Goal: Information Seeking & Learning: Learn about a topic

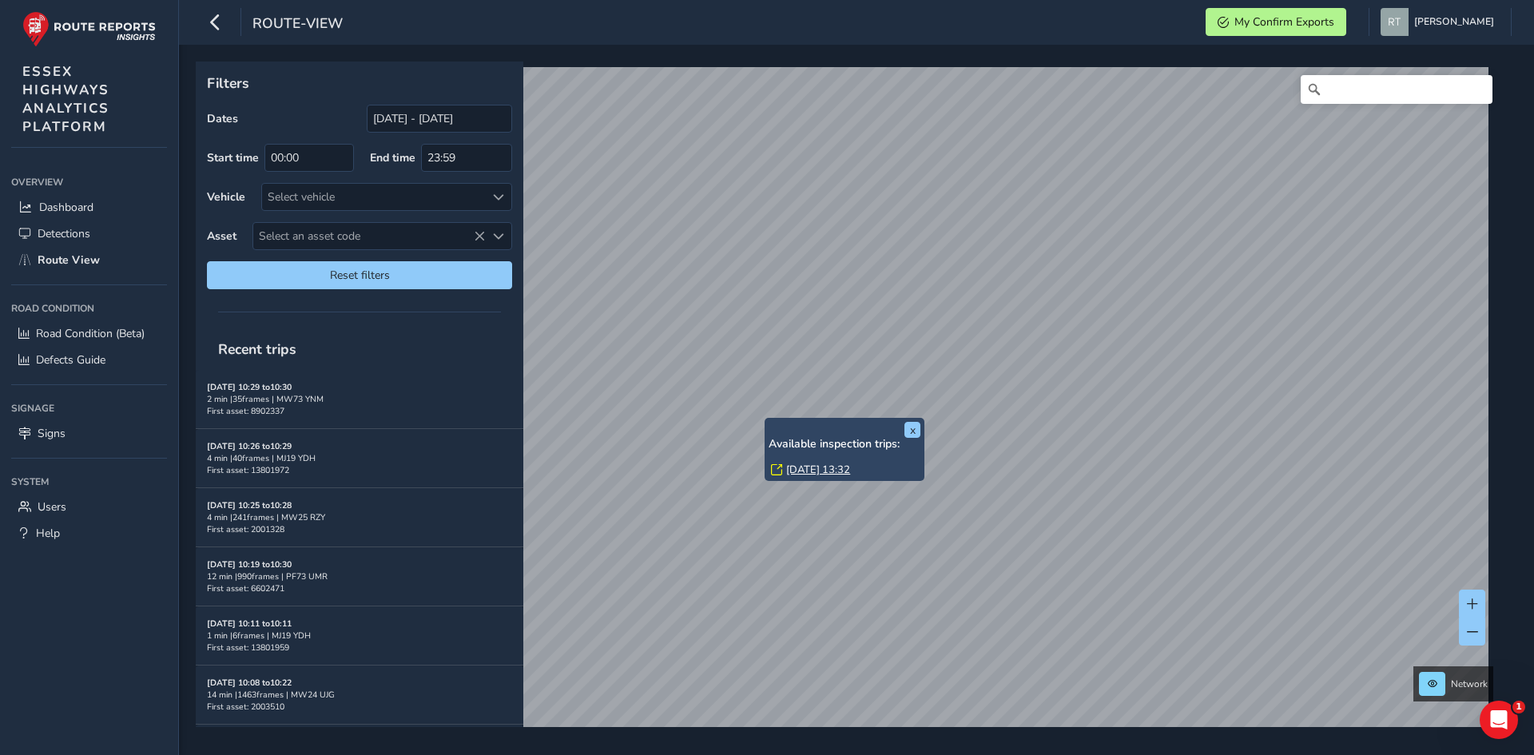
click at [814, 467] on link "Mon, 4 Aug, 13:32" at bounding box center [818, 470] width 64 height 14
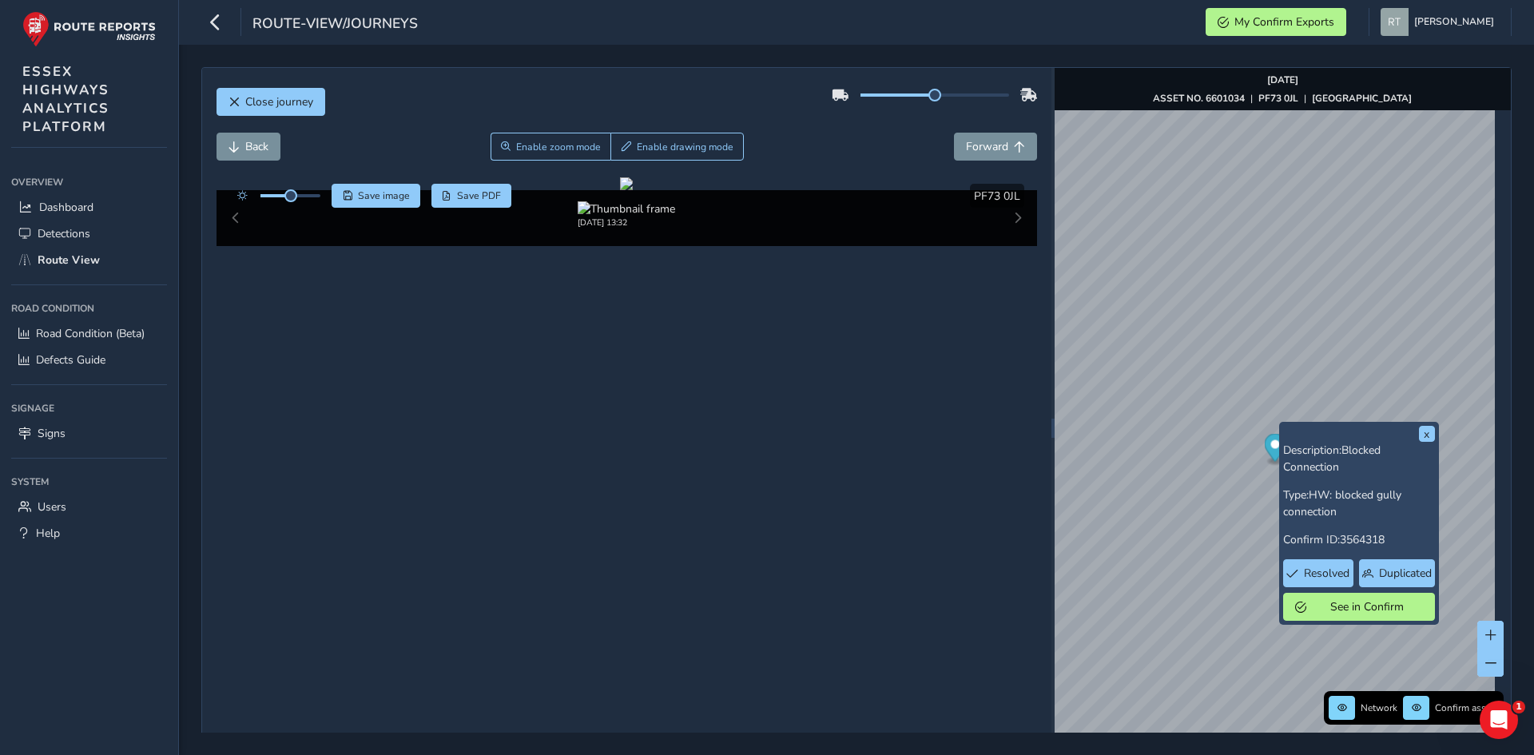
click at [1269, 448] on icon "Map marker" at bounding box center [1275, 448] width 22 height 28
drag, startPoint x: 292, startPoint y: 197, endPoint x: 319, endPoint y: 201, distance: 26.6
click at [319, 201] on span at bounding box center [318, 195] width 13 height 13
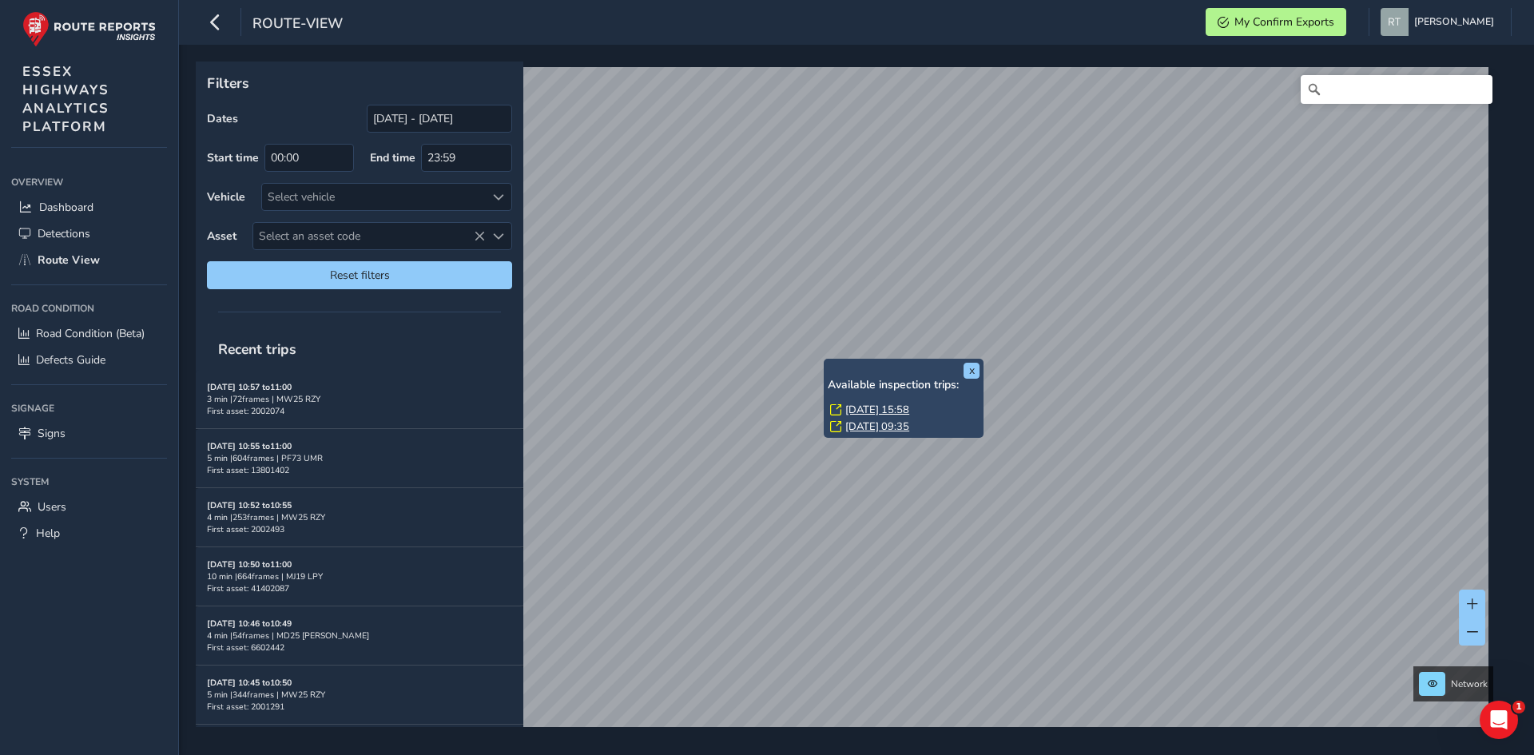
click at [853, 410] on link "Tue, 19 Aug, 15:58" at bounding box center [877, 410] width 64 height 14
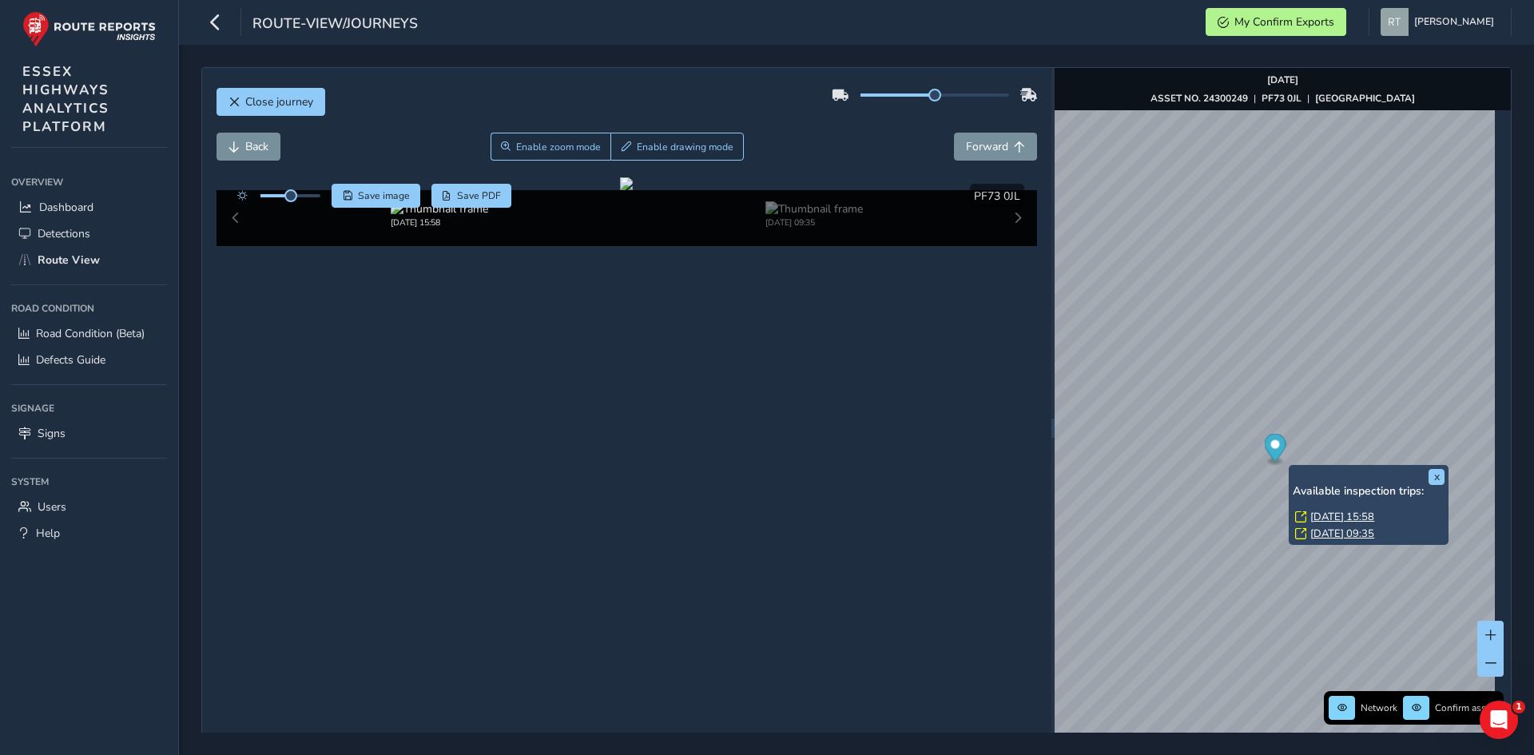
drag, startPoint x: 1271, startPoint y: 451, endPoint x: 1257, endPoint y: 457, distance: 15.0
click at [1269, 451] on icon "Map marker" at bounding box center [1275, 448] width 22 height 28
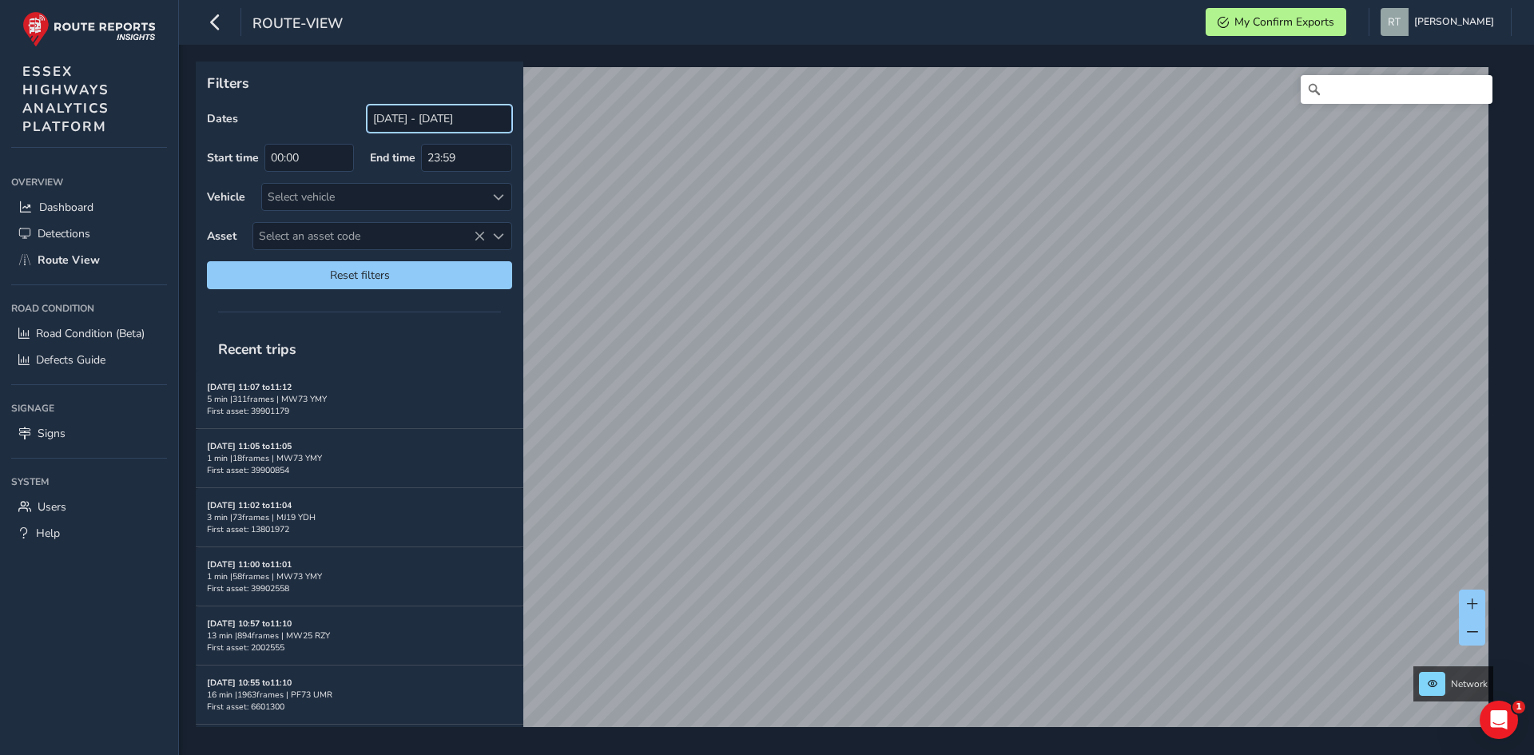
click at [414, 117] on input "[DATE] - [DATE]" at bounding box center [439, 119] width 145 height 28
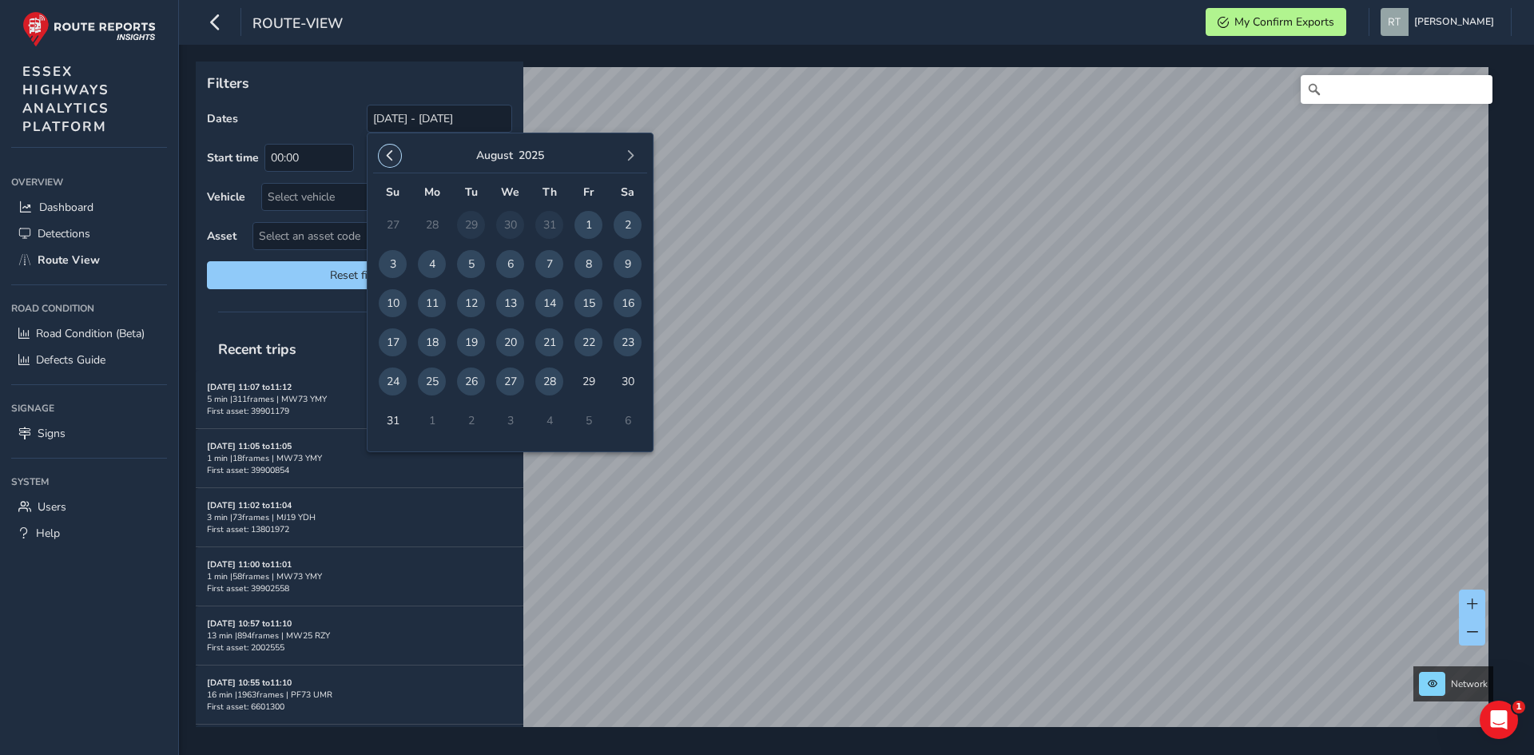
click at [395, 155] on button "button" at bounding box center [390, 156] width 22 height 22
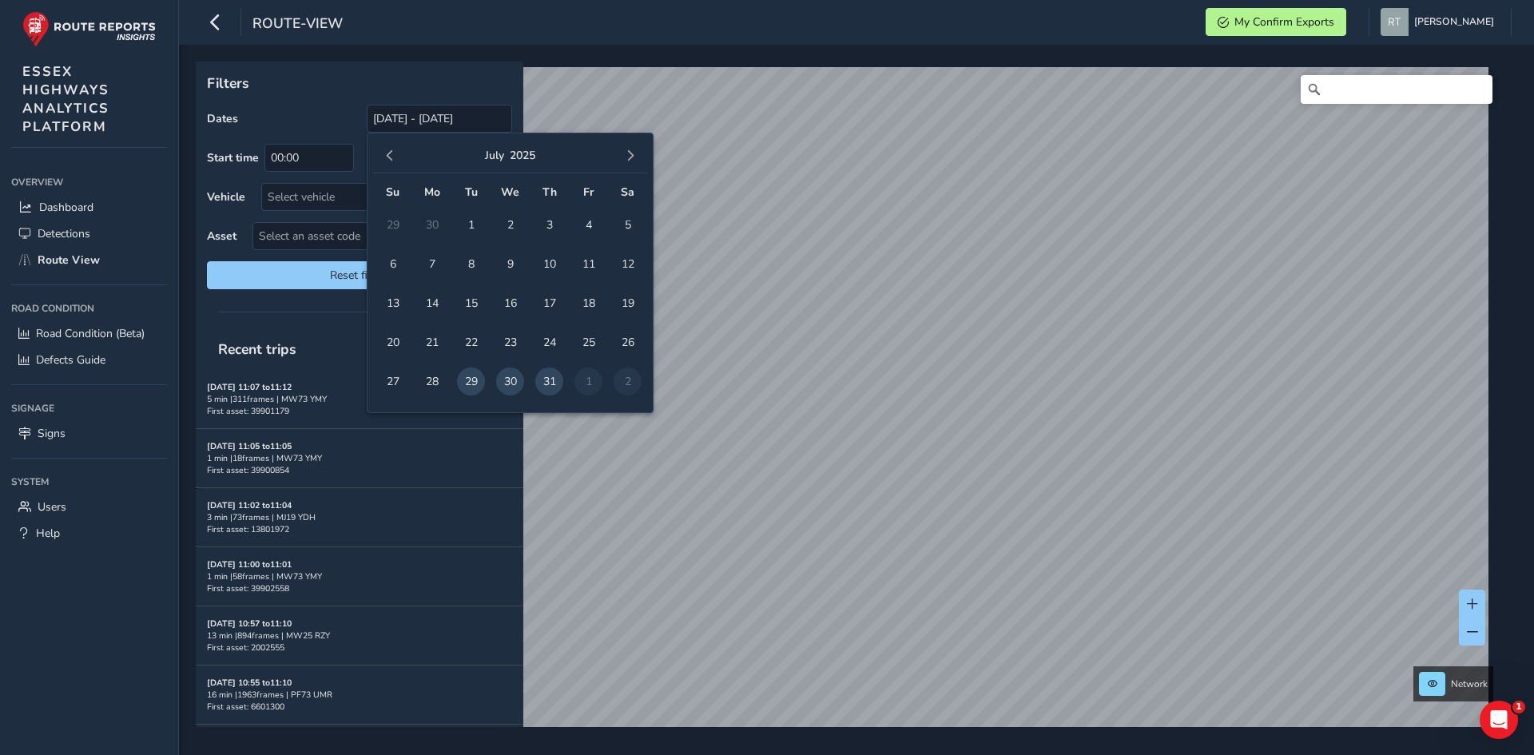
click at [395, 155] on button "button" at bounding box center [390, 156] width 22 height 22
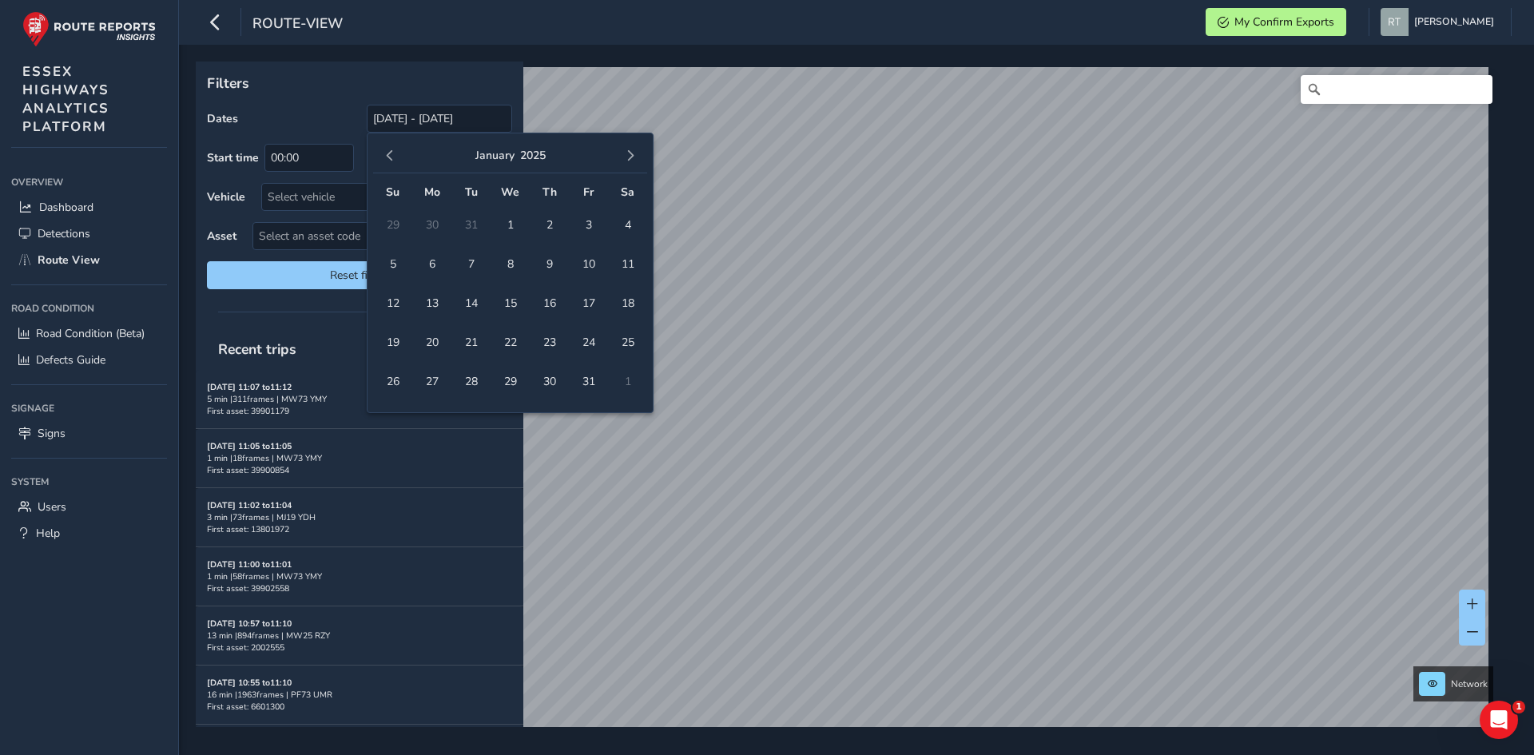
click at [395, 155] on button "button" at bounding box center [390, 156] width 22 height 22
drag, startPoint x: 396, startPoint y: 226, endPoint x: 553, endPoint y: 202, distance: 158.4
click at [397, 226] on span "1" at bounding box center [393, 225] width 28 height 28
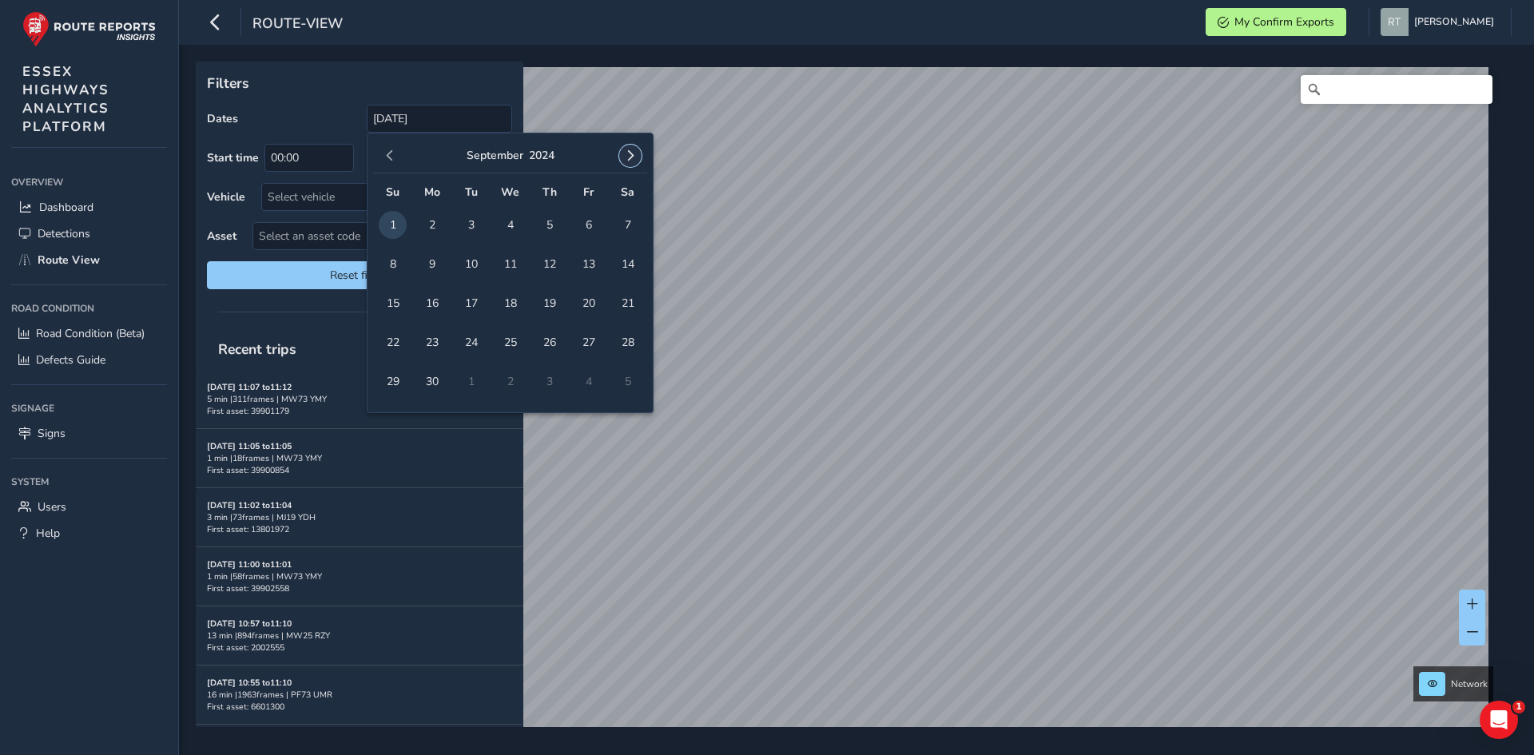
click at [626, 159] on span "button" at bounding box center [630, 155] width 11 height 11
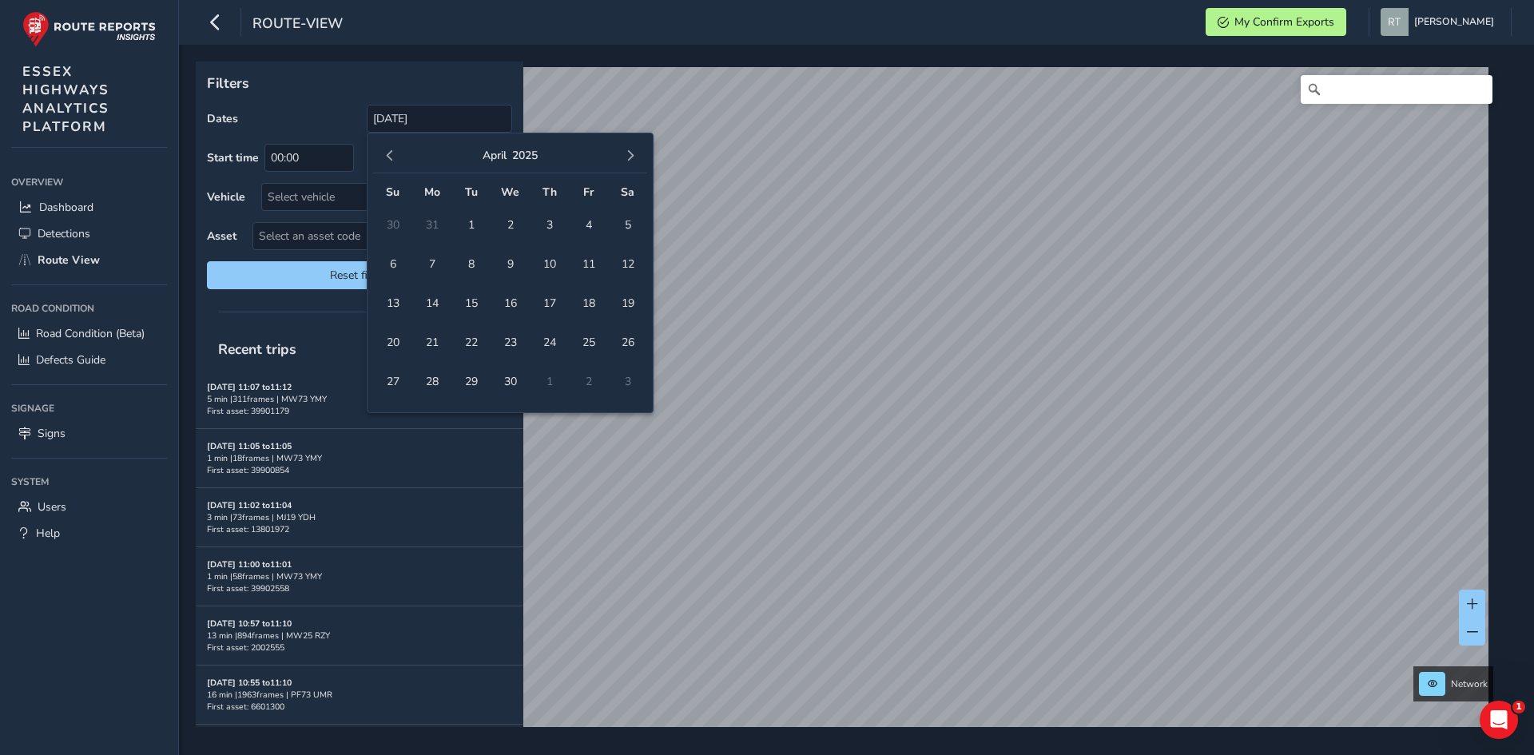
click at [626, 159] on span "button" at bounding box center [630, 155] width 11 height 11
click at [629, 162] on button "button" at bounding box center [630, 156] width 22 height 22
click at [625, 213] on span "6" at bounding box center [628, 225] width 28 height 28
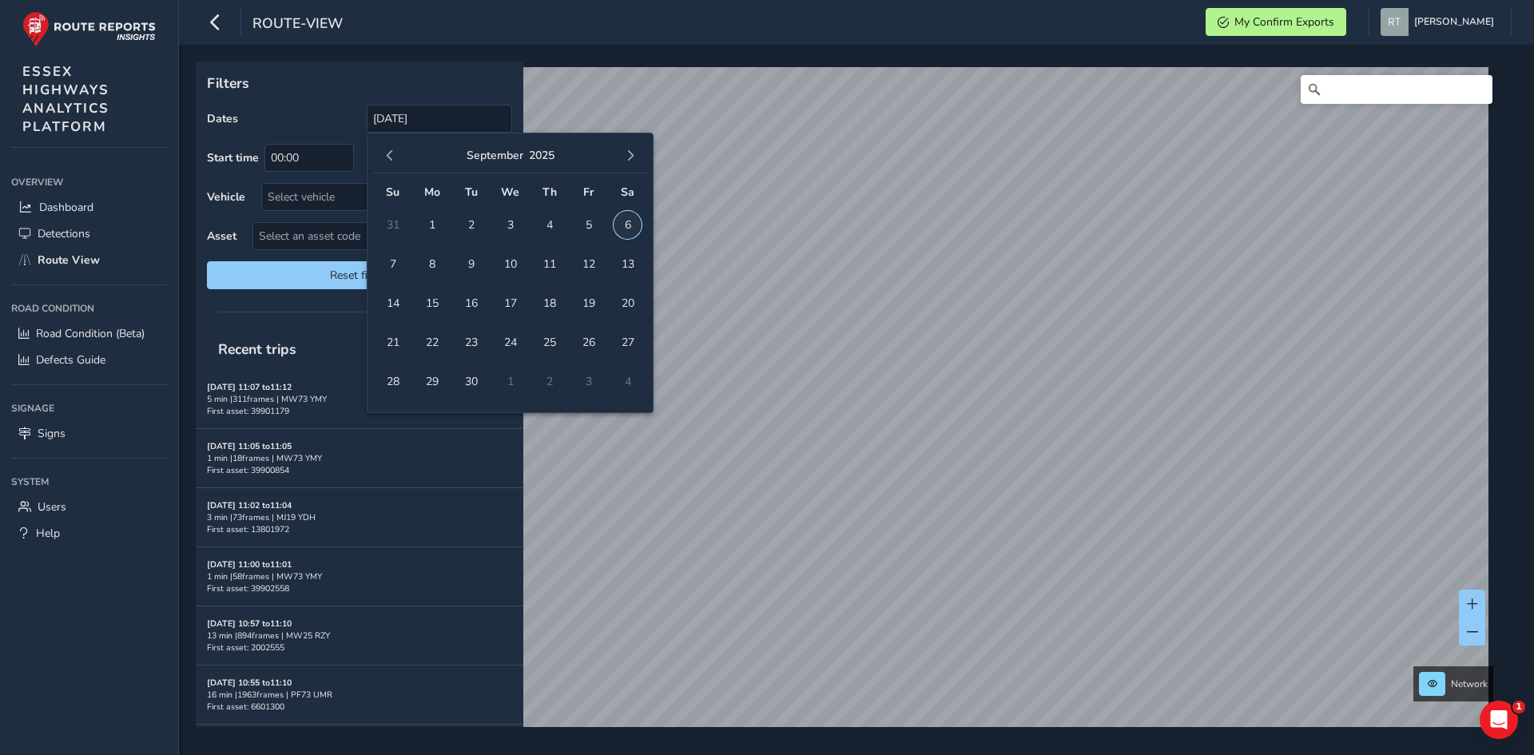
type input "01/09/2024 - 06/09/2025"
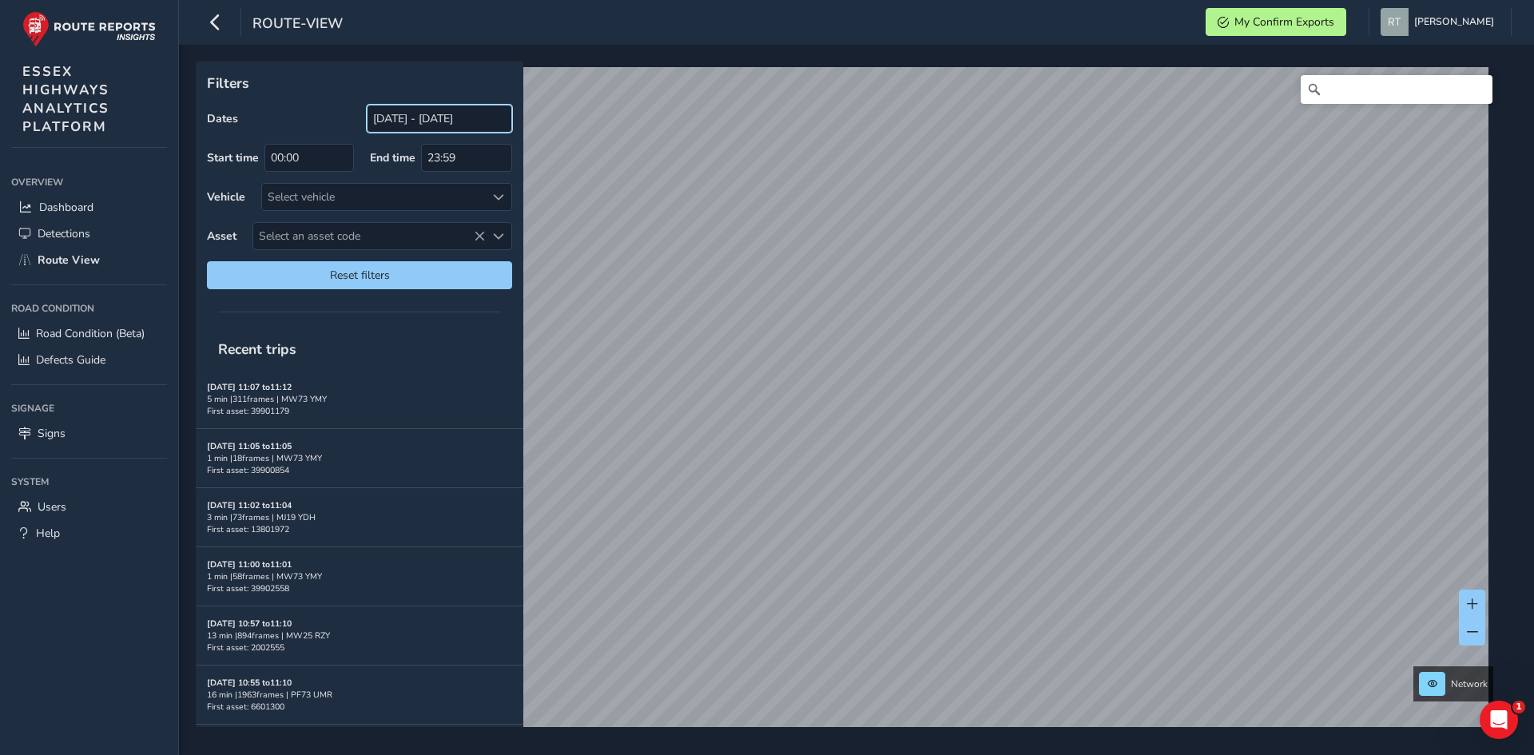
click at [418, 115] on input "[DATE] - [DATE]" at bounding box center [439, 119] width 145 height 28
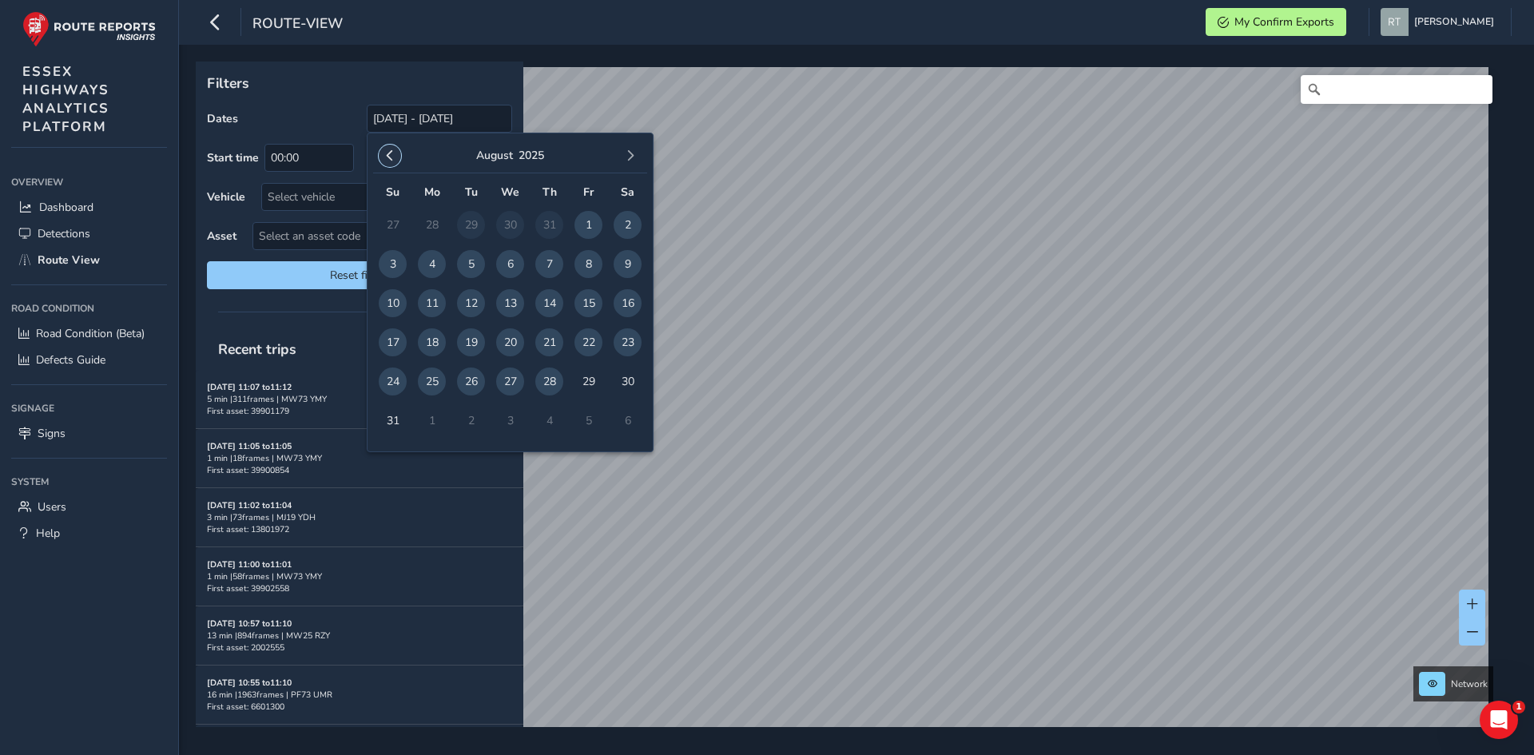
click at [383, 153] on button "button" at bounding box center [390, 156] width 22 height 22
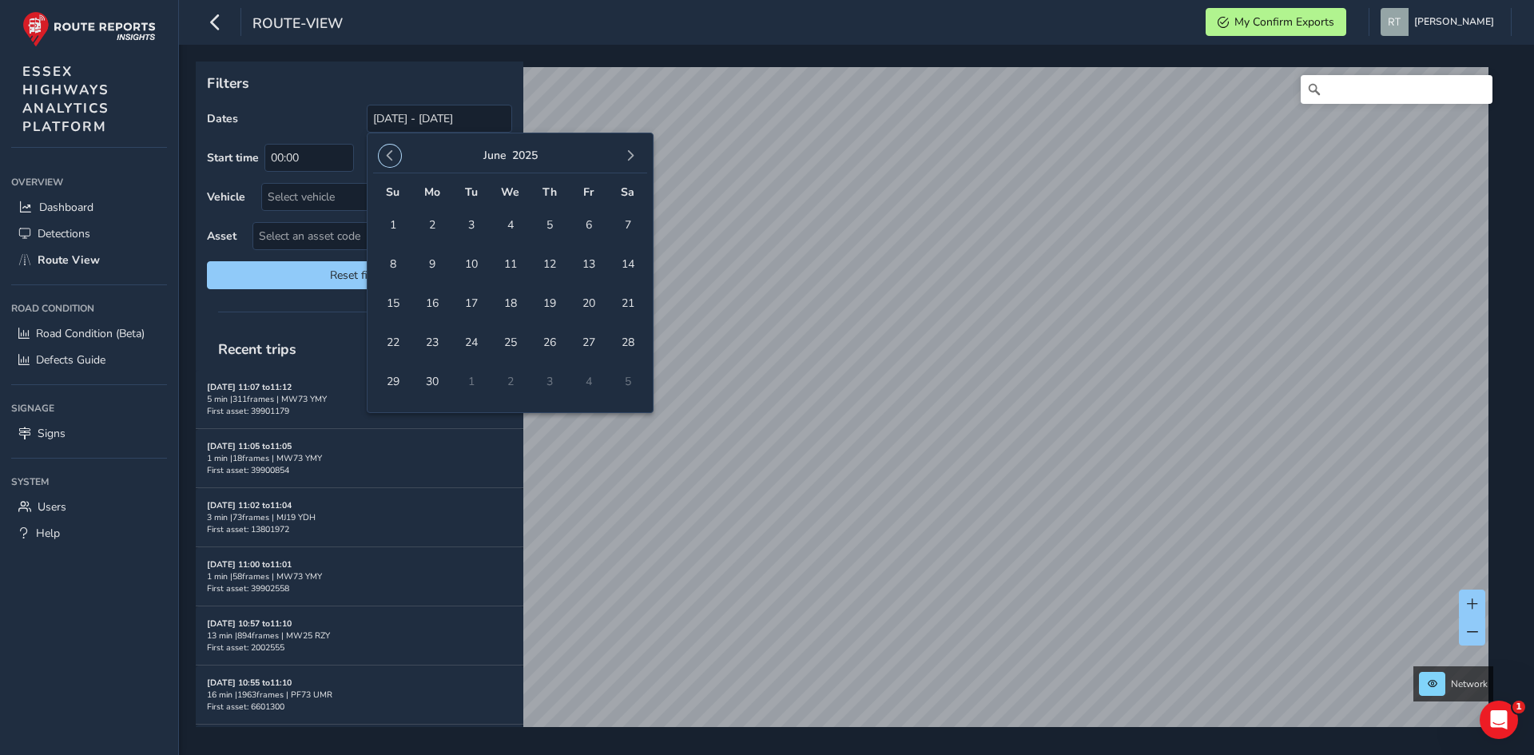
click at [383, 153] on button "button" at bounding box center [390, 156] width 22 height 22
click at [381, 153] on button "button" at bounding box center [390, 156] width 22 height 22
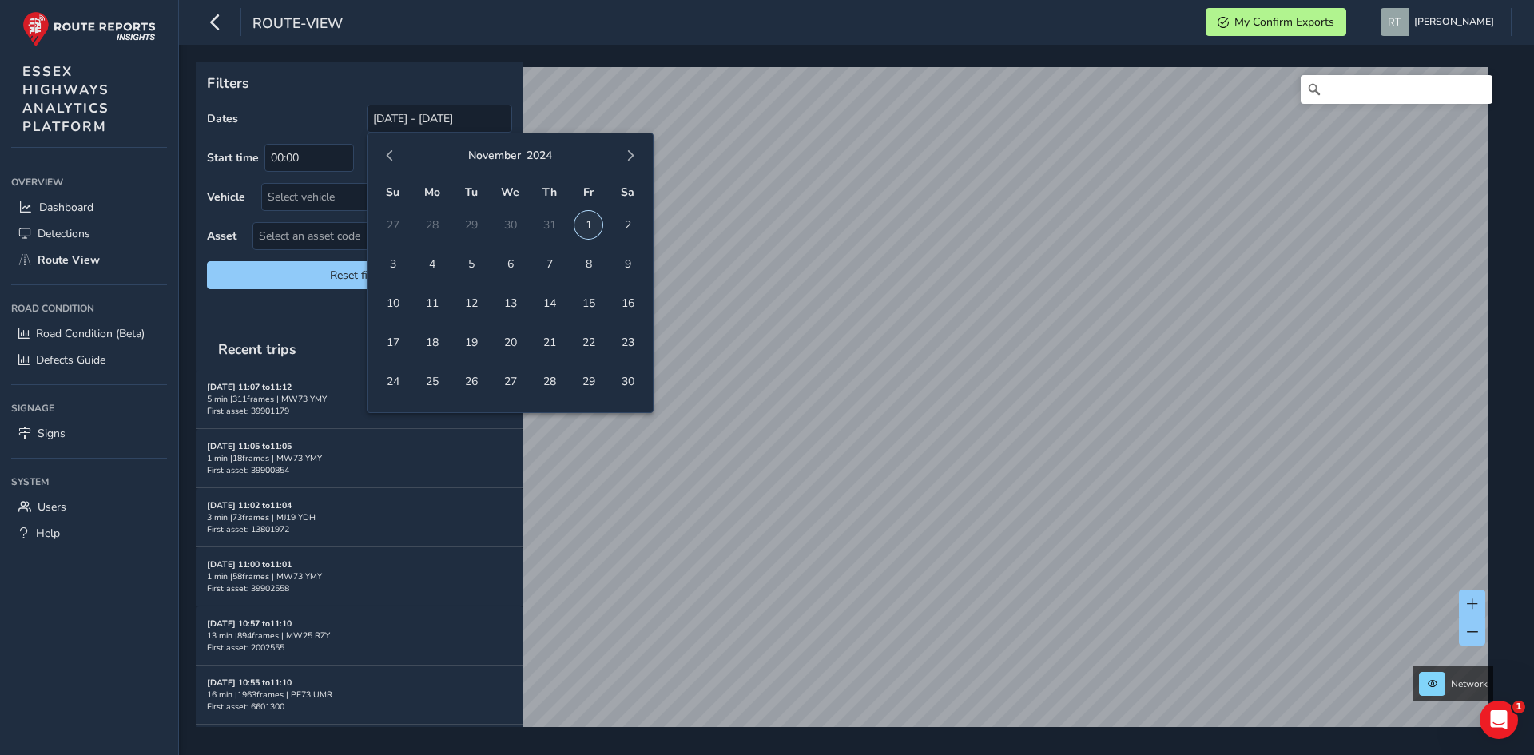
click at [588, 221] on span "1" at bounding box center [588, 225] width 28 height 28
click at [629, 161] on span "button" at bounding box center [630, 155] width 11 height 11
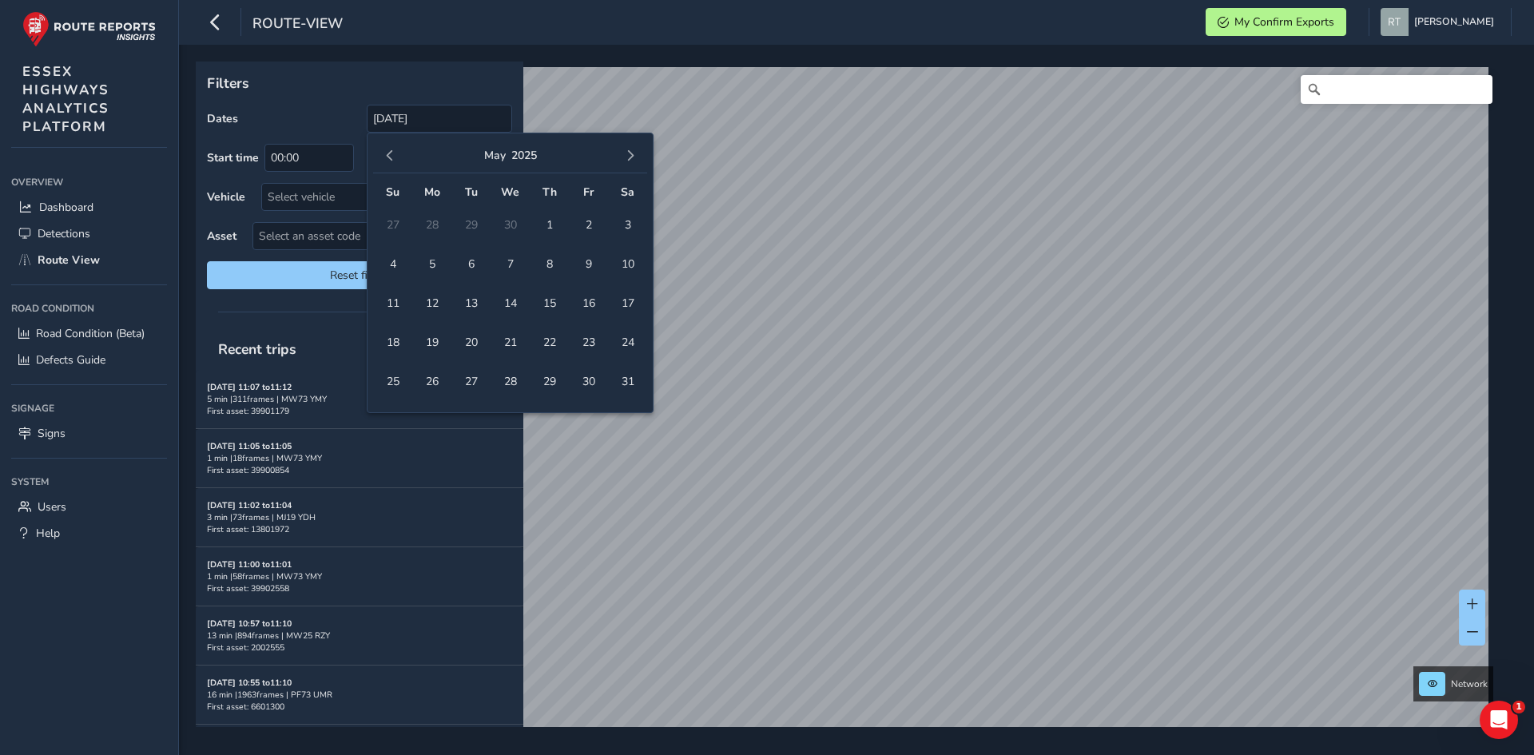
click at [629, 161] on span "button" at bounding box center [630, 155] width 11 height 11
click at [629, 266] on span "13" at bounding box center [628, 264] width 28 height 28
type input "01/11/2024 - 13/09/2025"
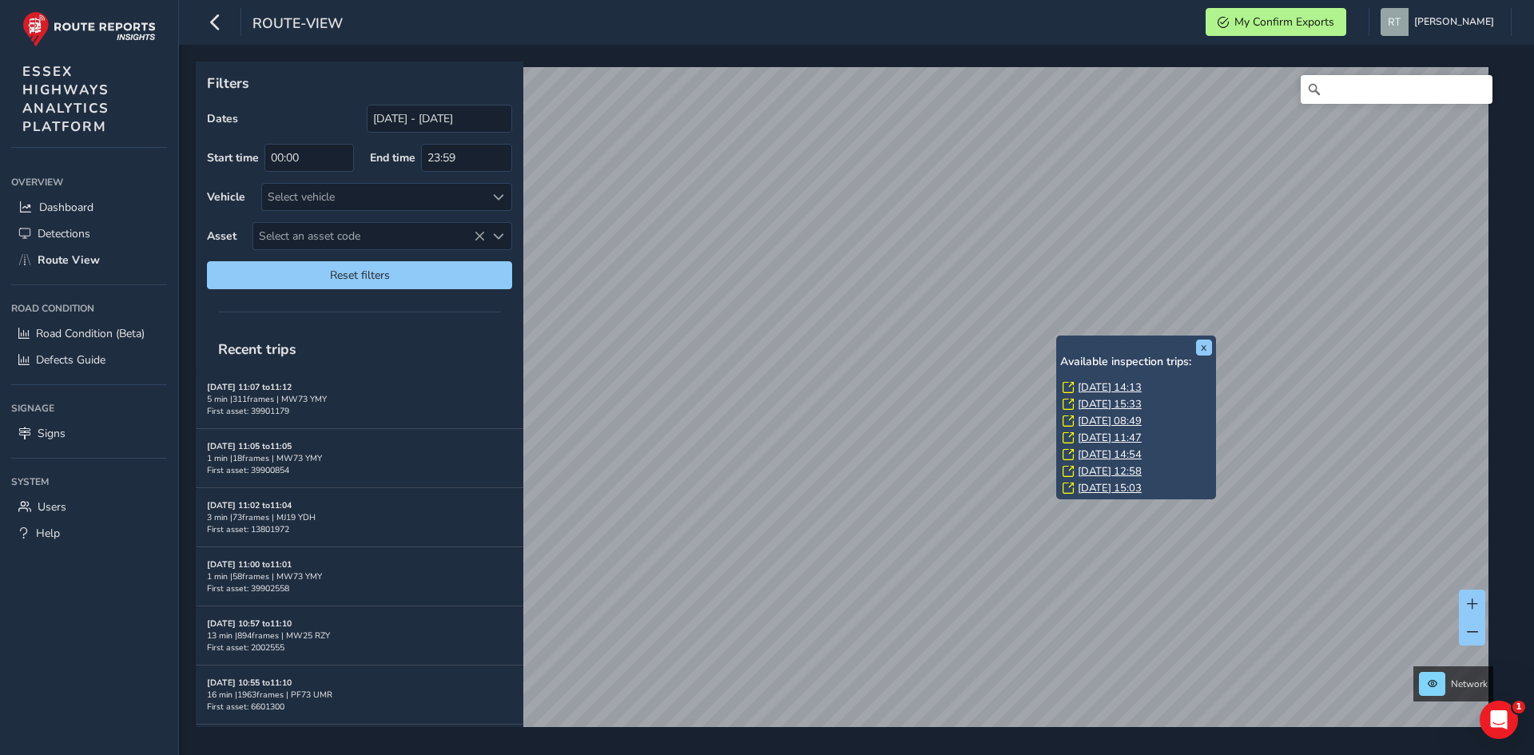
click at [1093, 387] on link "Mon, 4 Aug, 14:13" at bounding box center [1110, 387] width 64 height 14
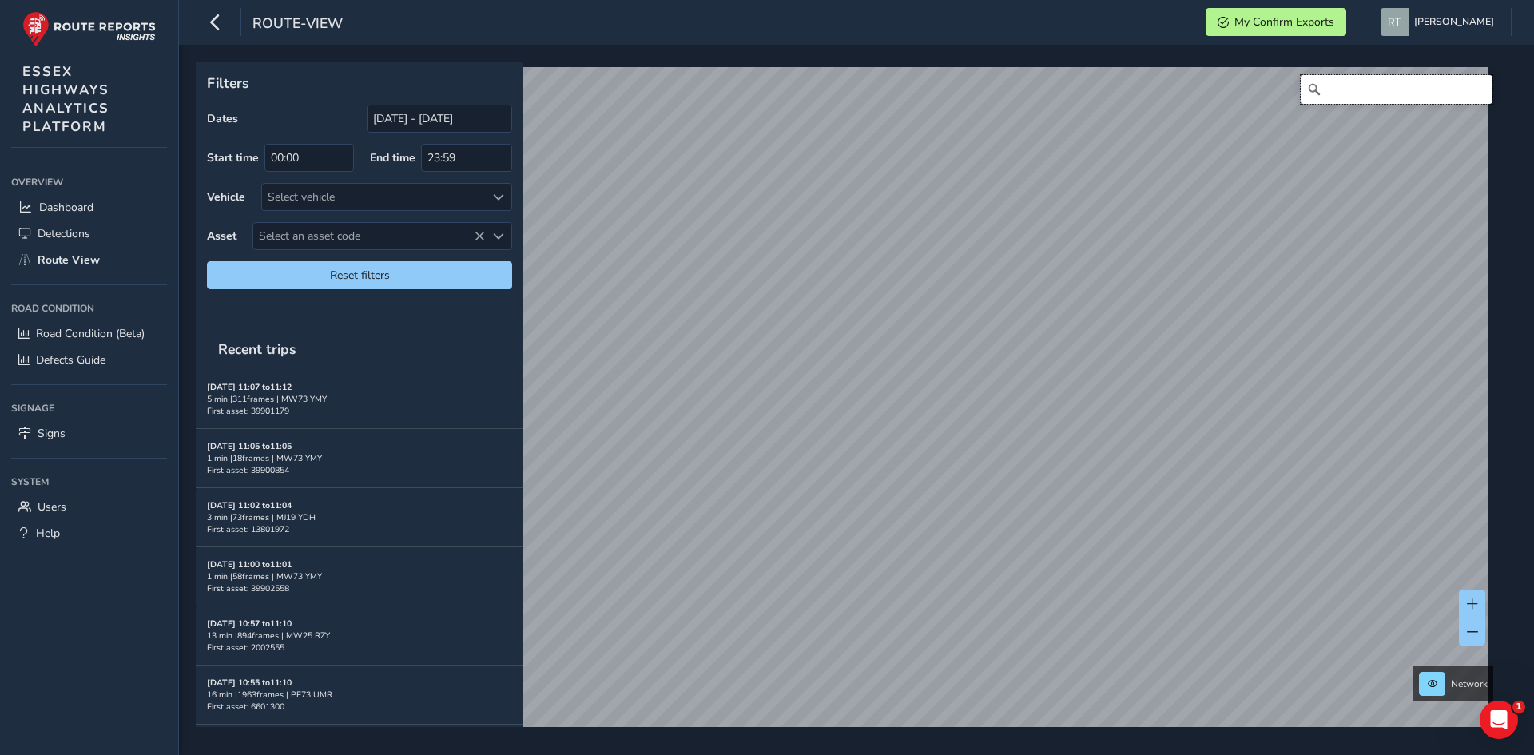
click at [1369, 90] on input "Search" at bounding box center [1397, 89] width 192 height 29
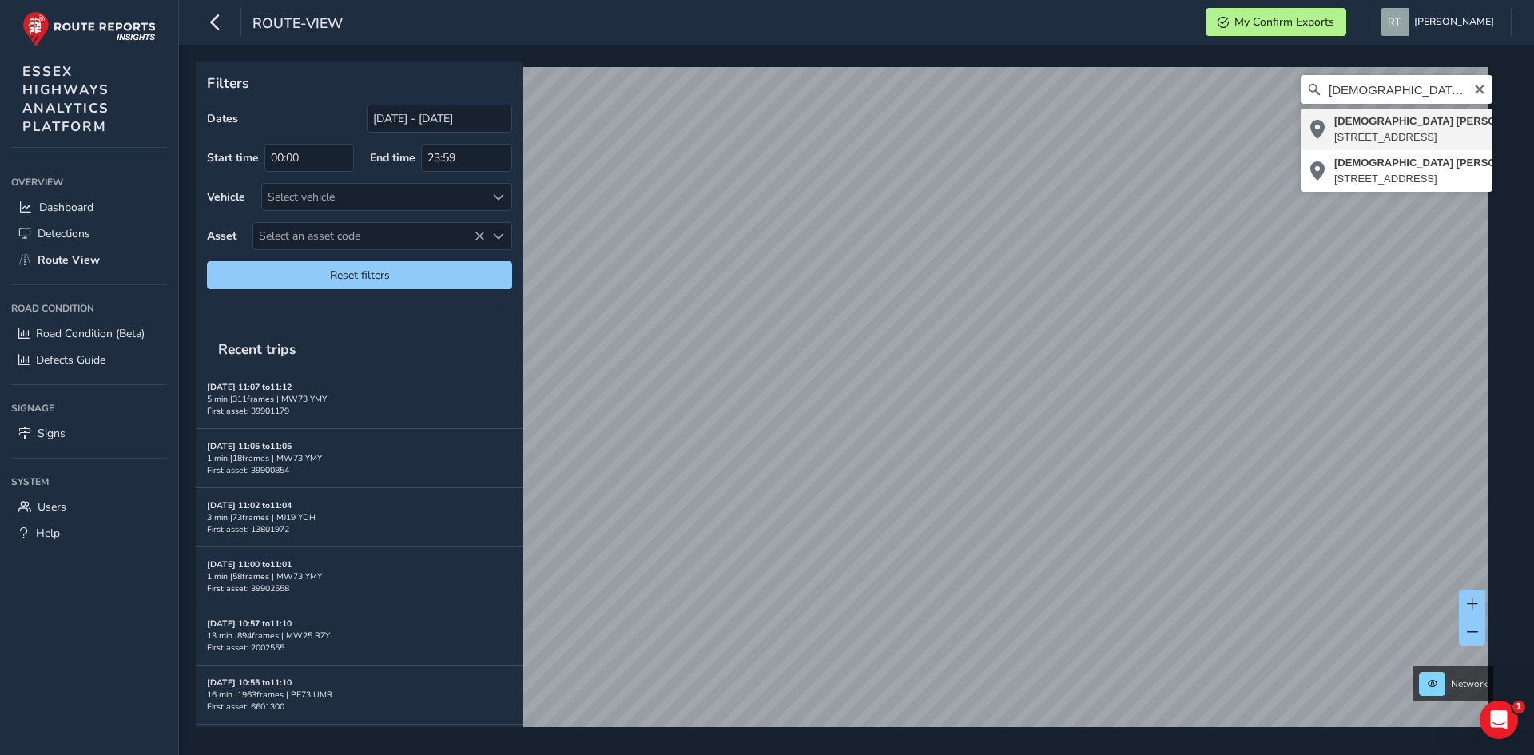
type input "Gay Bowers Road, Danbury, Chelmsford, Essex, England, CM3 4JQ, United Kingdom"
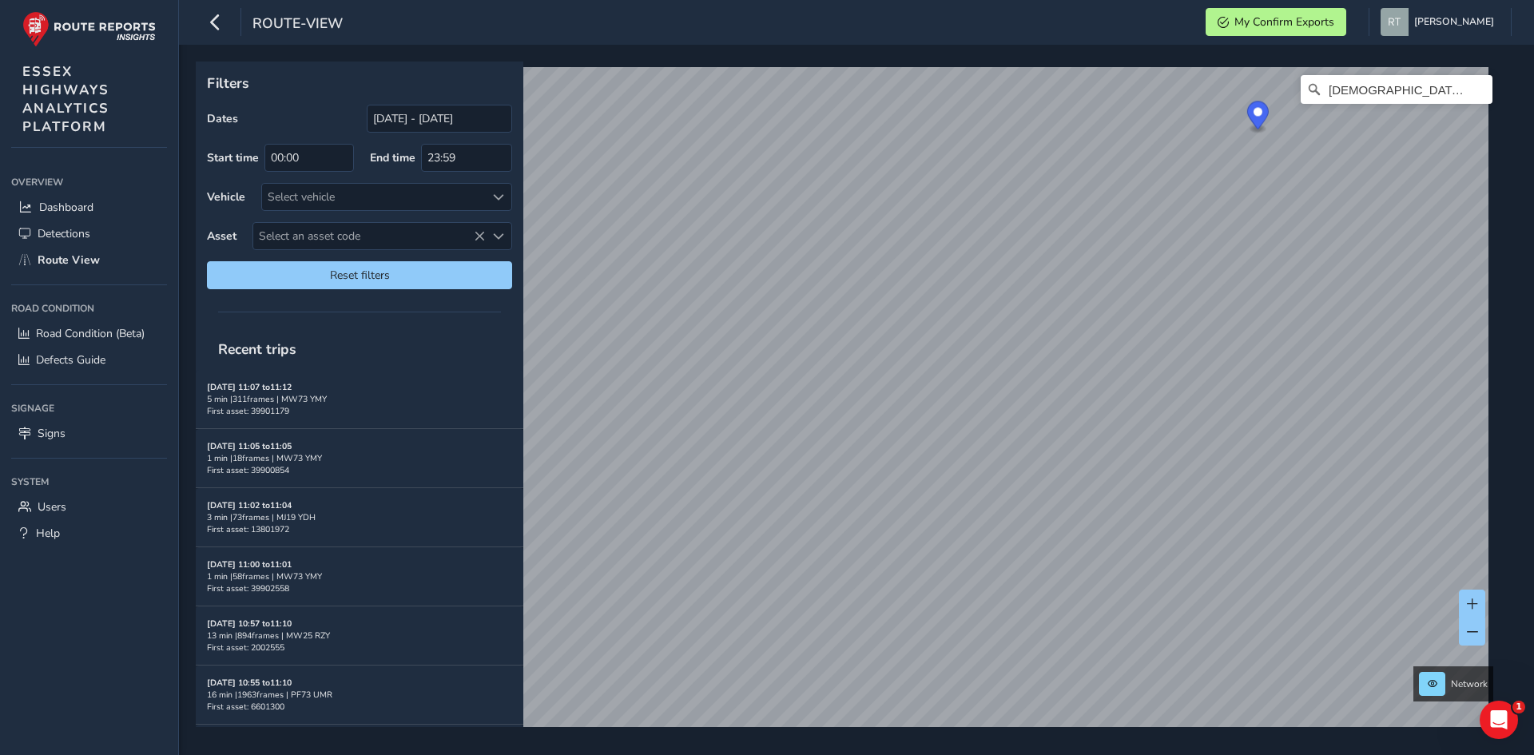
click at [1075, 753] on div "Filters Dates 29/07/2025 - 28/08/2025 Start time 00:00 End time 23:59 Vehicle S…" at bounding box center [856, 400] width 1355 height 710
click at [971, 562] on link "Tue, 12 Aug, 07:52" at bounding box center [974, 558] width 64 height 14
click at [416, 115] on input "[DATE] - [DATE]" at bounding box center [439, 119] width 145 height 28
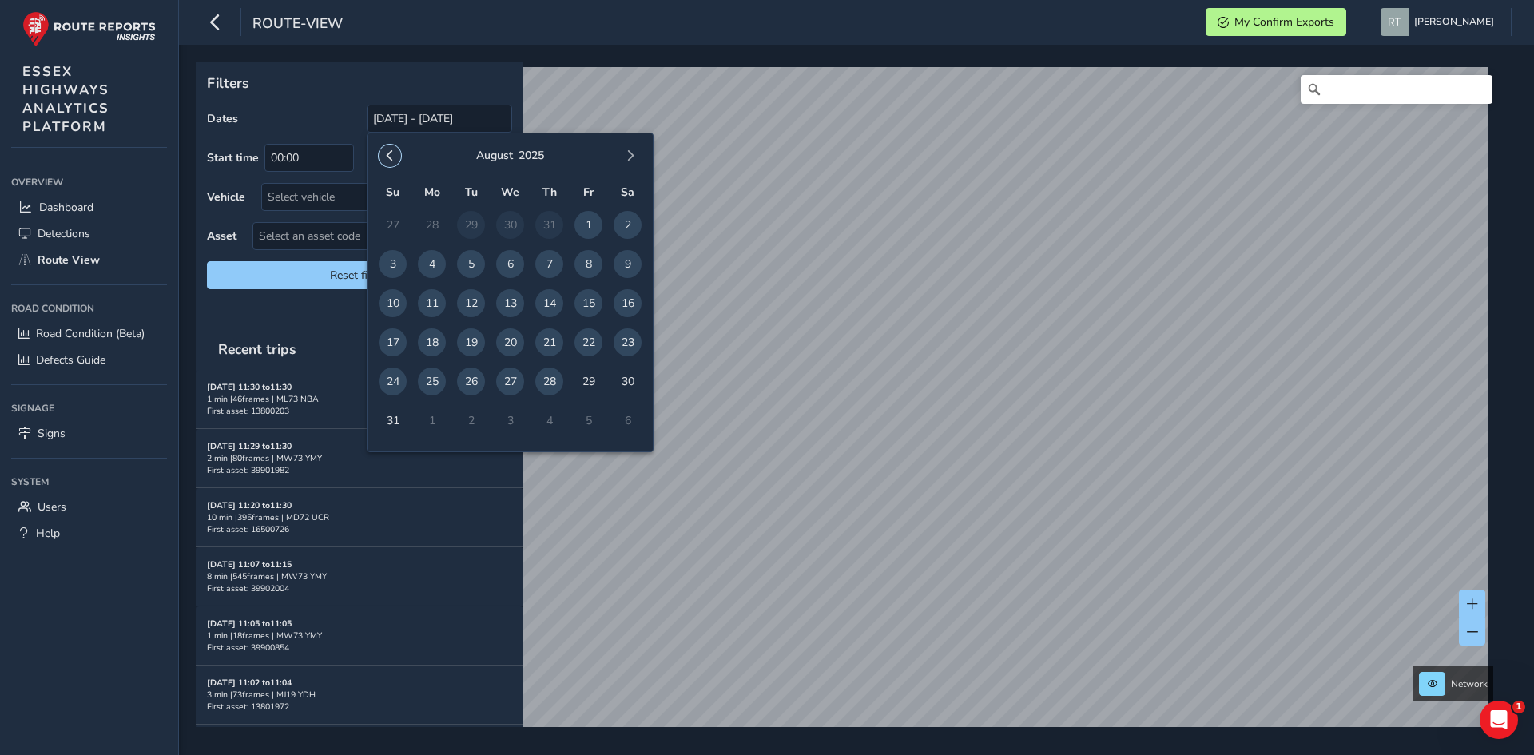
click at [379, 159] on button "button" at bounding box center [390, 156] width 22 height 22
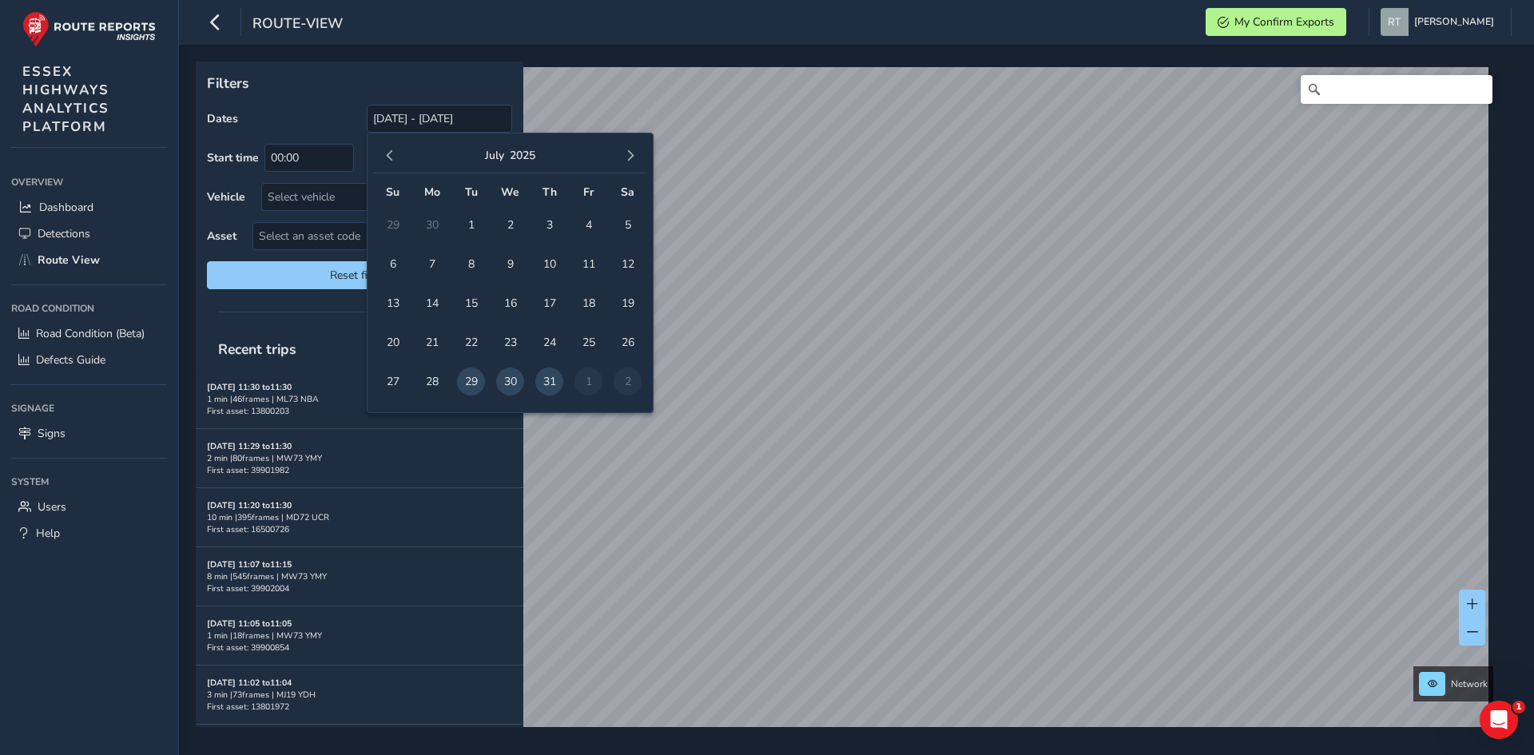
click at [379, 159] on button "button" at bounding box center [390, 156] width 22 height 22
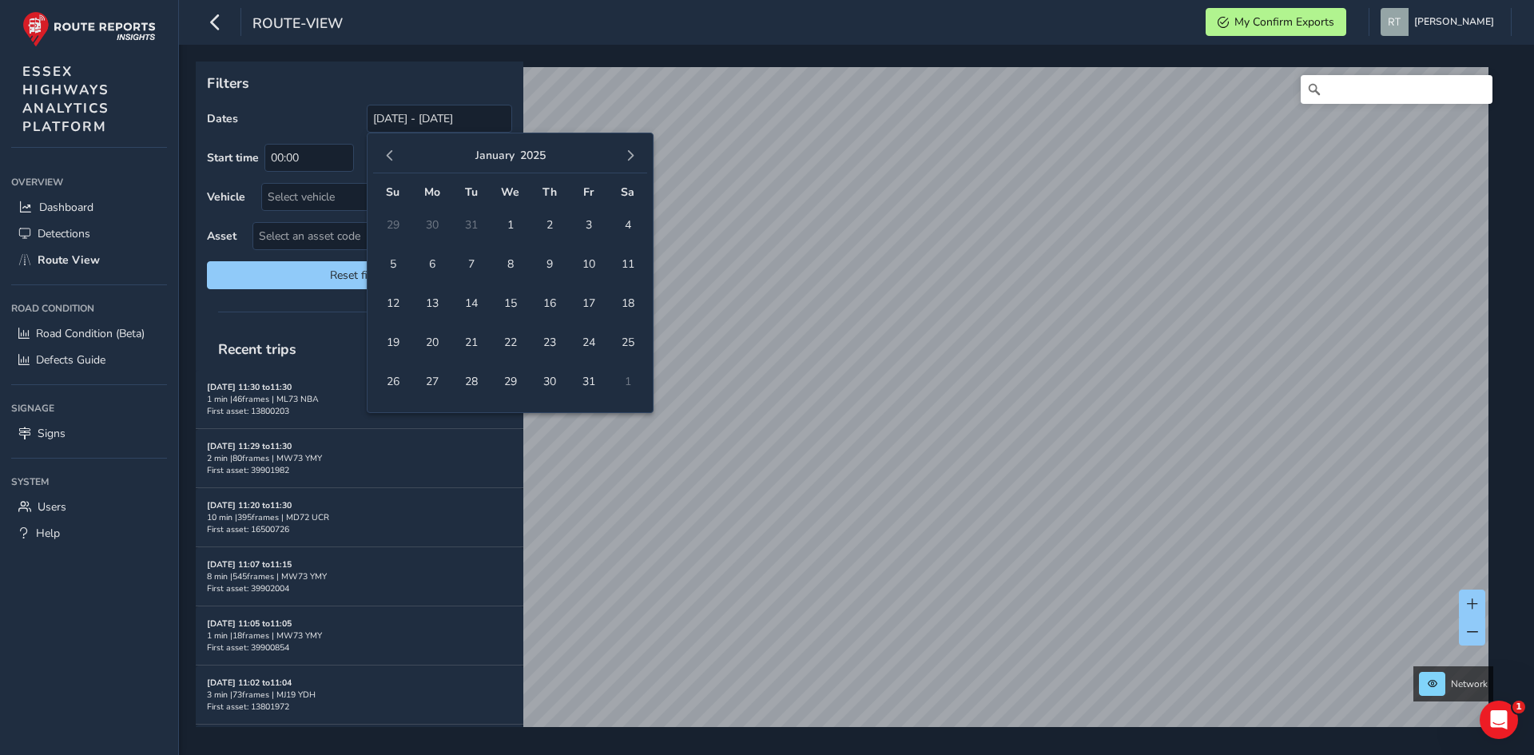
click at [379, 159] on button "button" at bounding box center [390, 156] width 22 height 22
click at [471, 221] on span "1" at bounding box center [471, 225] width 28 height 28
click at [622, 157] on button "button" at bounding box center [630, 156] width 22 height 22
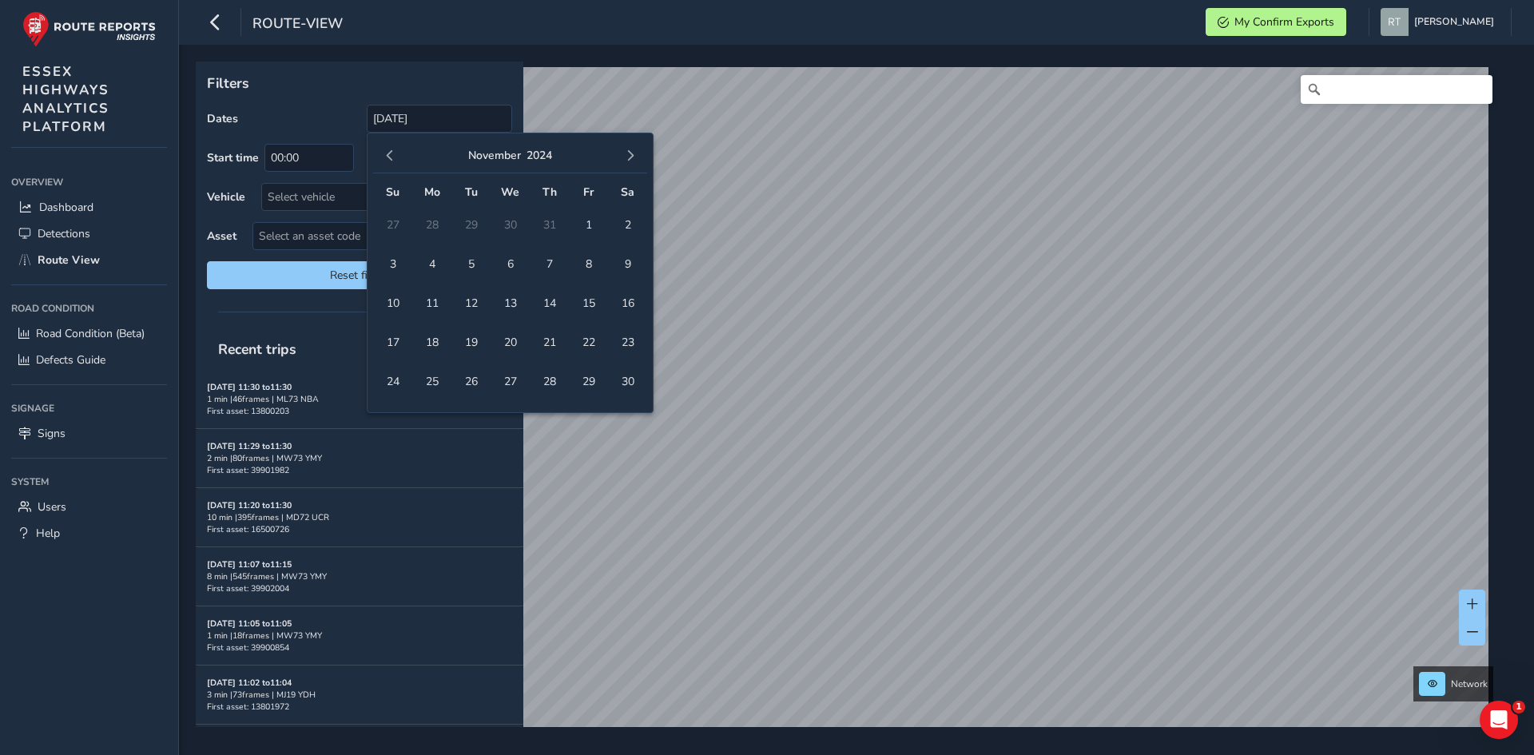
click at [622, 157] on button "button" at bounding box center [630, 156] width 22 height 22
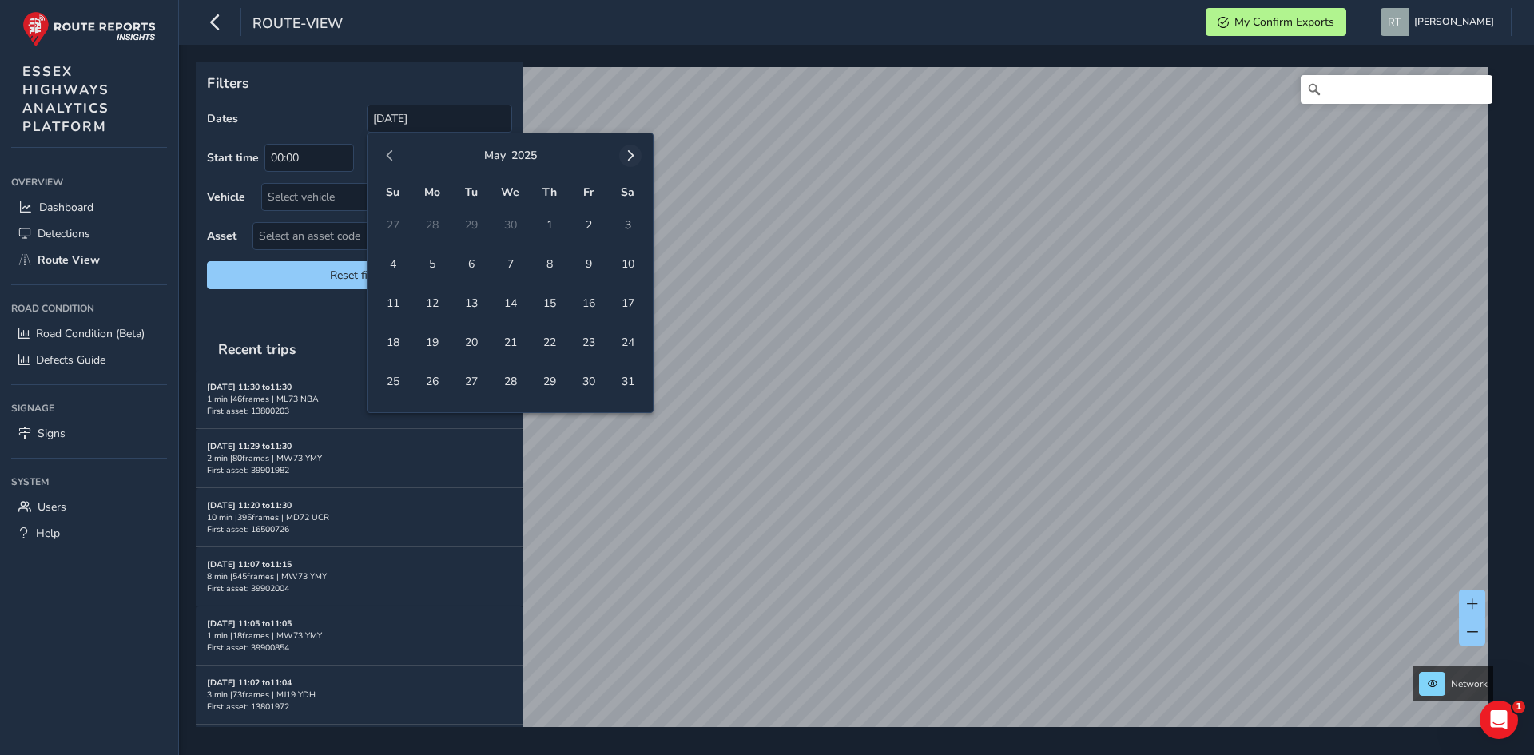
click at [625, 157] on button "button" at bounding box center [630, 156] width 22 height 22
click at [625, 157] on span "button" at bounding box center [630, 155] width 11 height 11
click at [630, 162] on button "button" at bounding box center [630, 156] width 22 height 22
click at [625, 224] on span "6" at bounding box center [628, 225] width 28 height 28
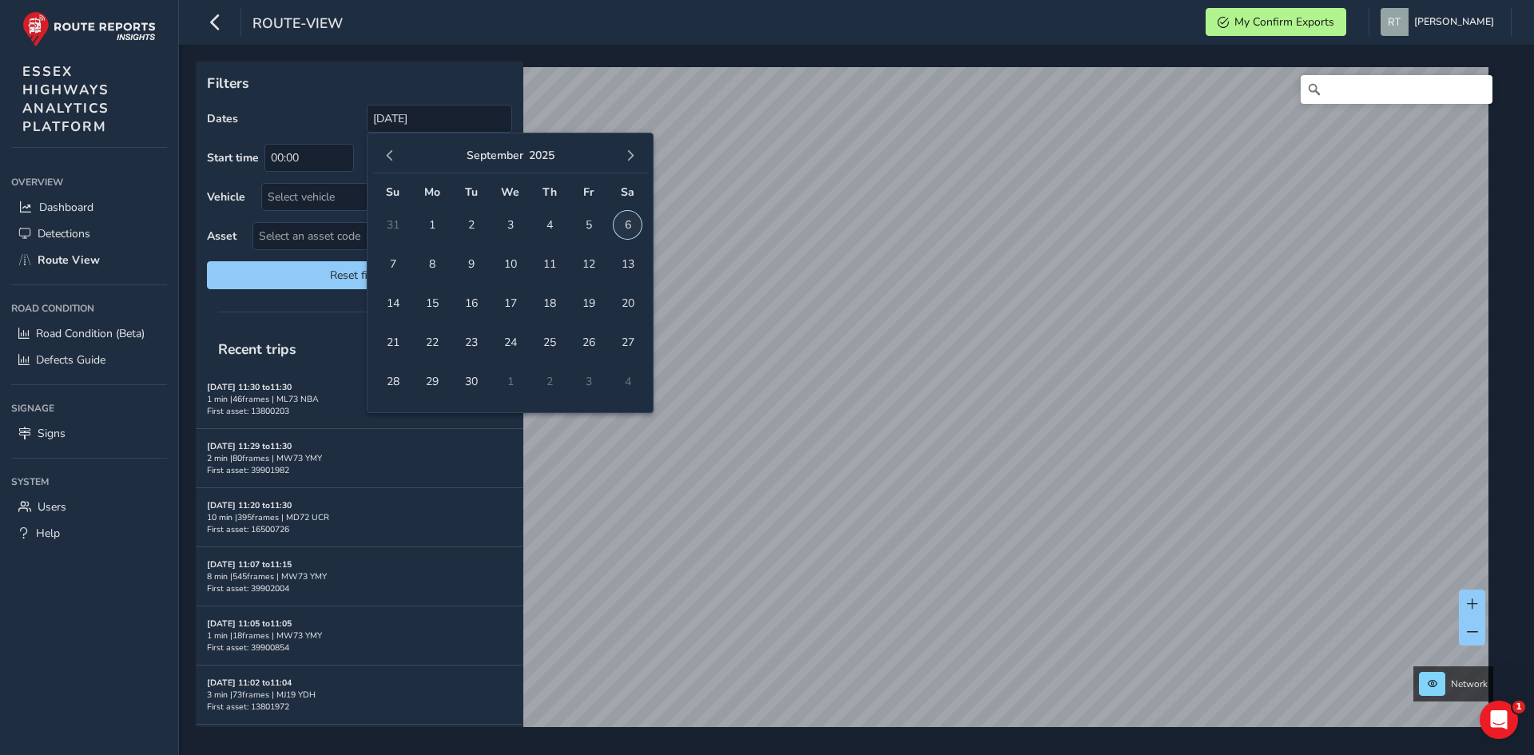
type input "01/10/2024 - 06/09/2025"
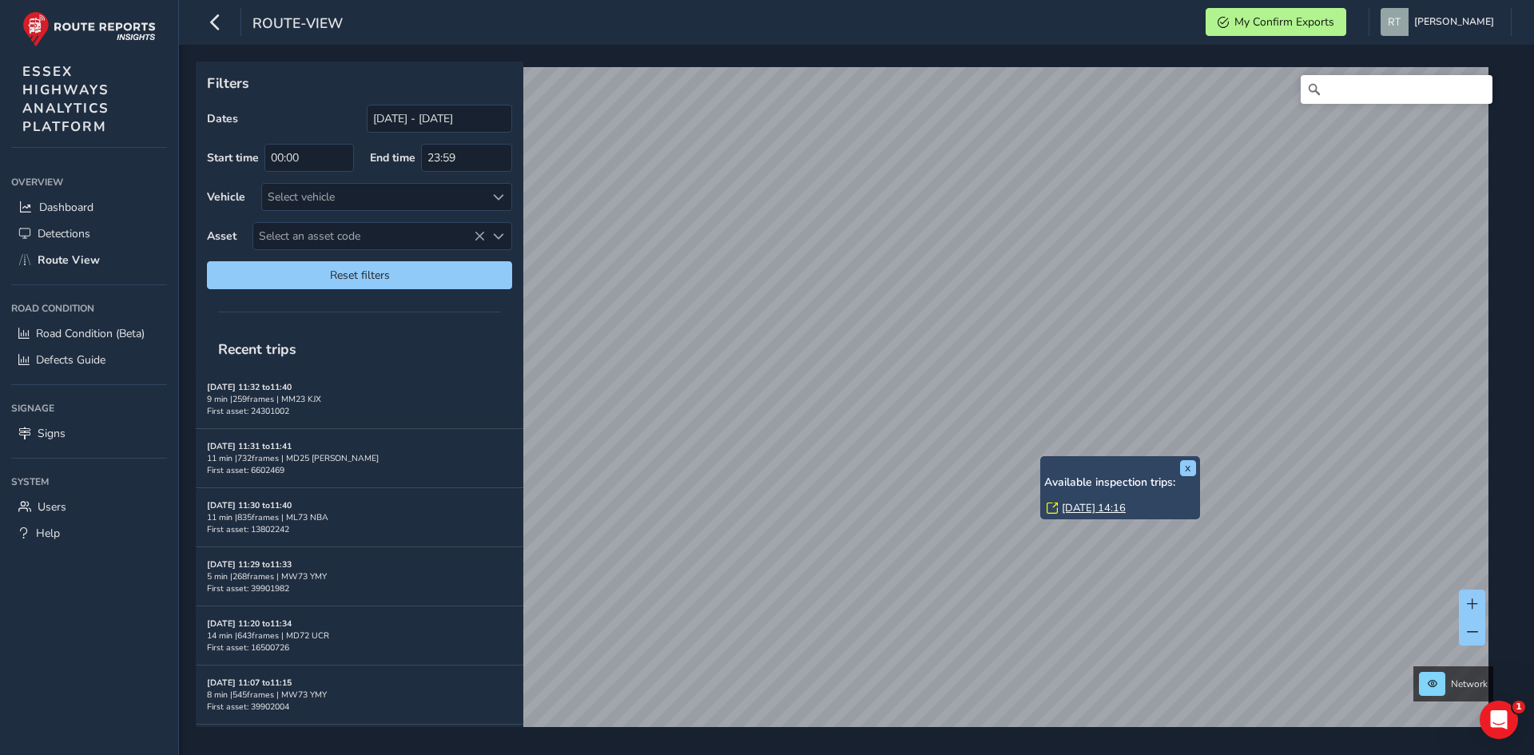
click at [1073, 503] on link "Mon, 4 Aug, 14:16" at bounding box center [1094, 508] width 64 height 14
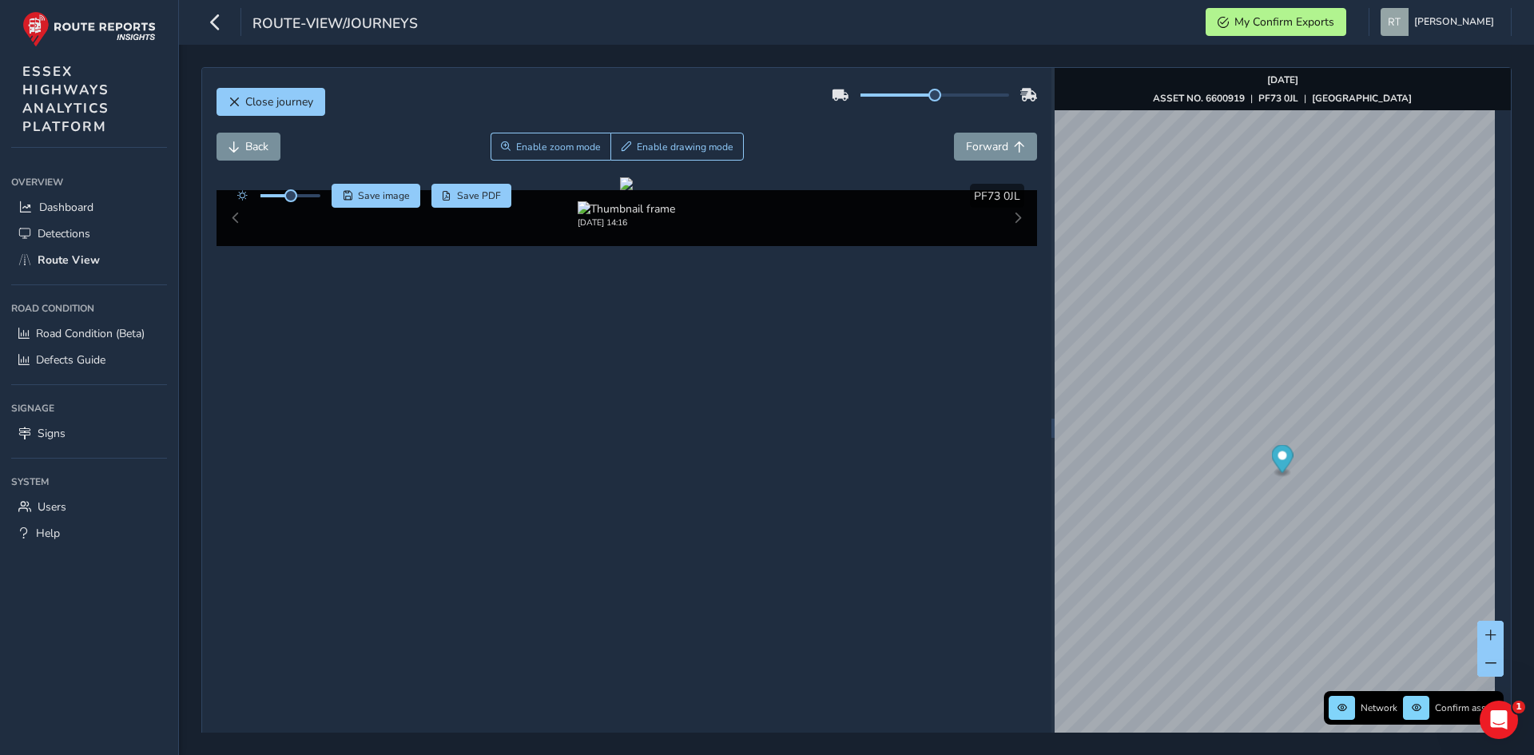
click at [1278, 457] on circle "Map marker" at bounding box center [1281, 455] width 9 height 9
click at [1270, 446] on circle "Map marker" at bounding box center [1274, 444] width 9 height 9
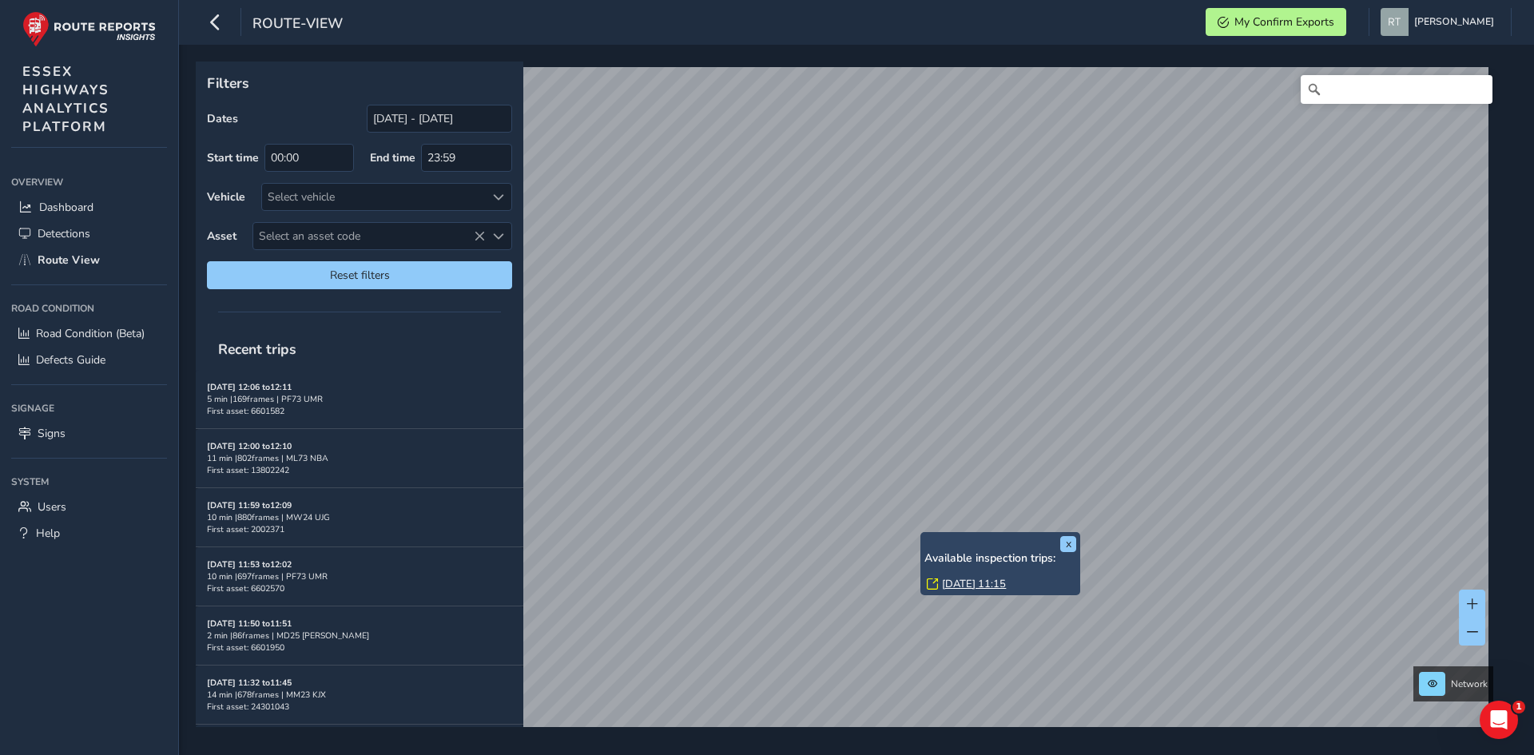
click at [923, 537] on div "x Available inspection trips: [GEOGRAPHIC_DATA][DATE] 11:15" at bounding box center [1000, 563] width 160 height 63
click at [971, 584] on link "[DATE] 11:15" at bounding box center [974, 584] width 64 height 14
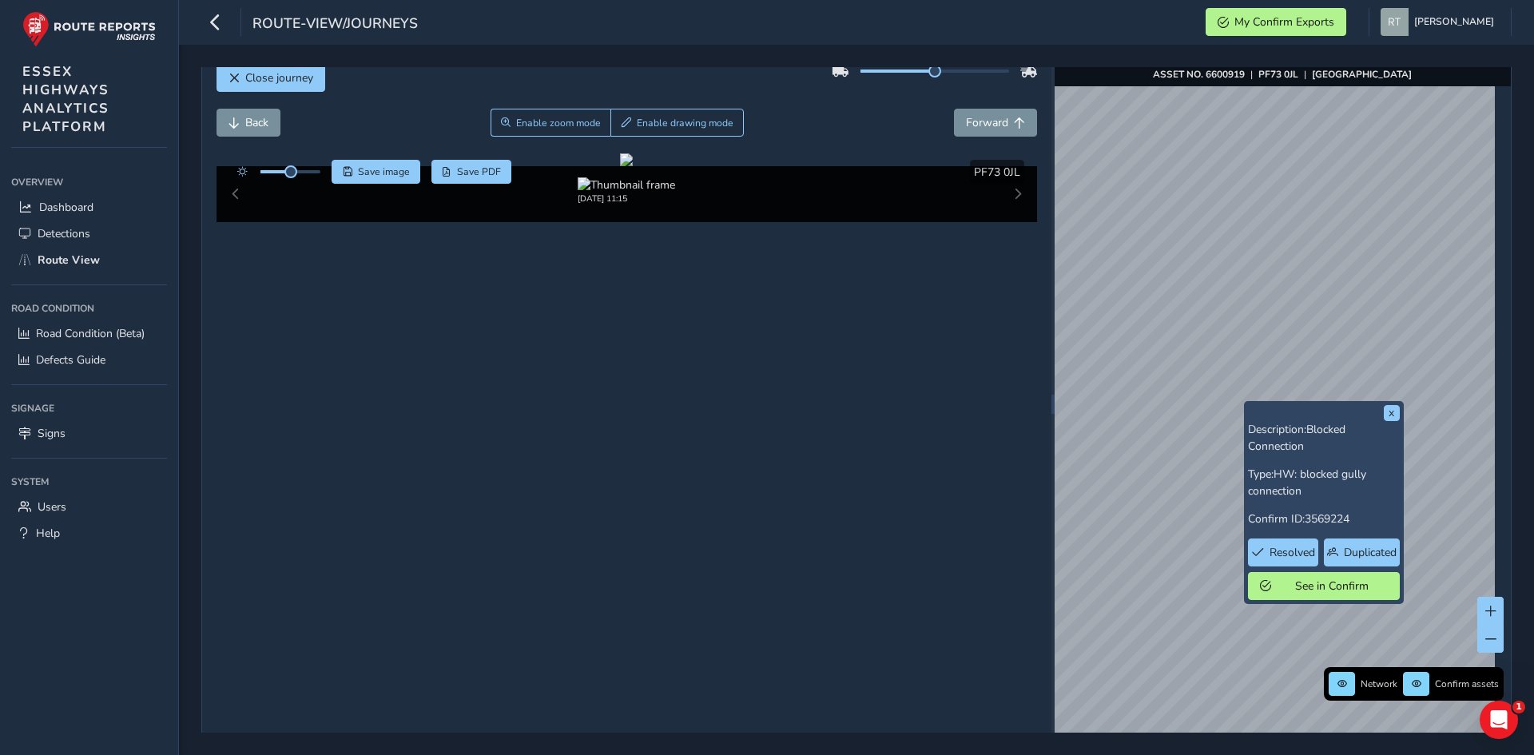
scroll to position [57, 0]
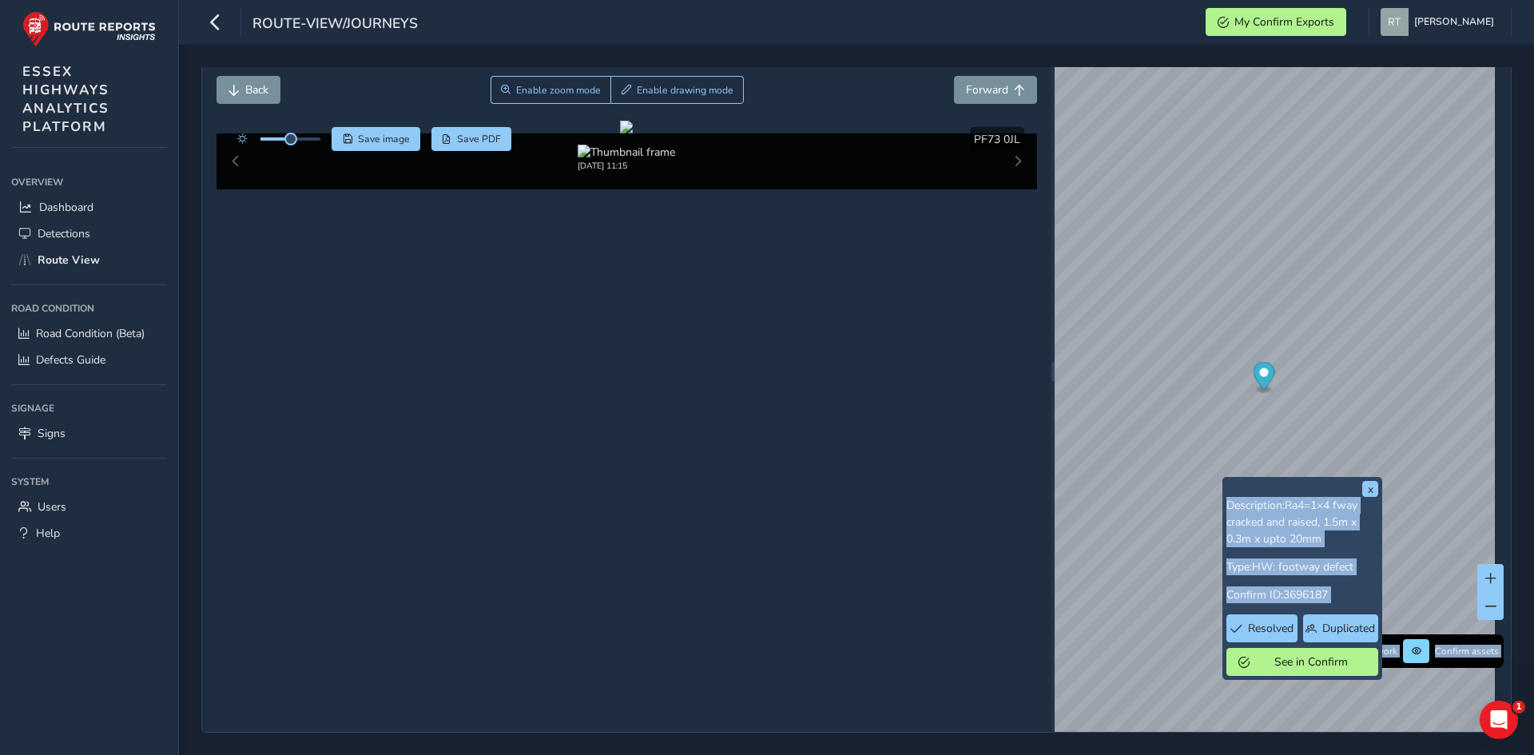
click at [1243, 449] on div "x Description: Ra4=1×4 fway cracked and raised, 1.5m x 0.3m x upto 20mm Type: H…" at bounding box center [1282, 371] width 456 height 721
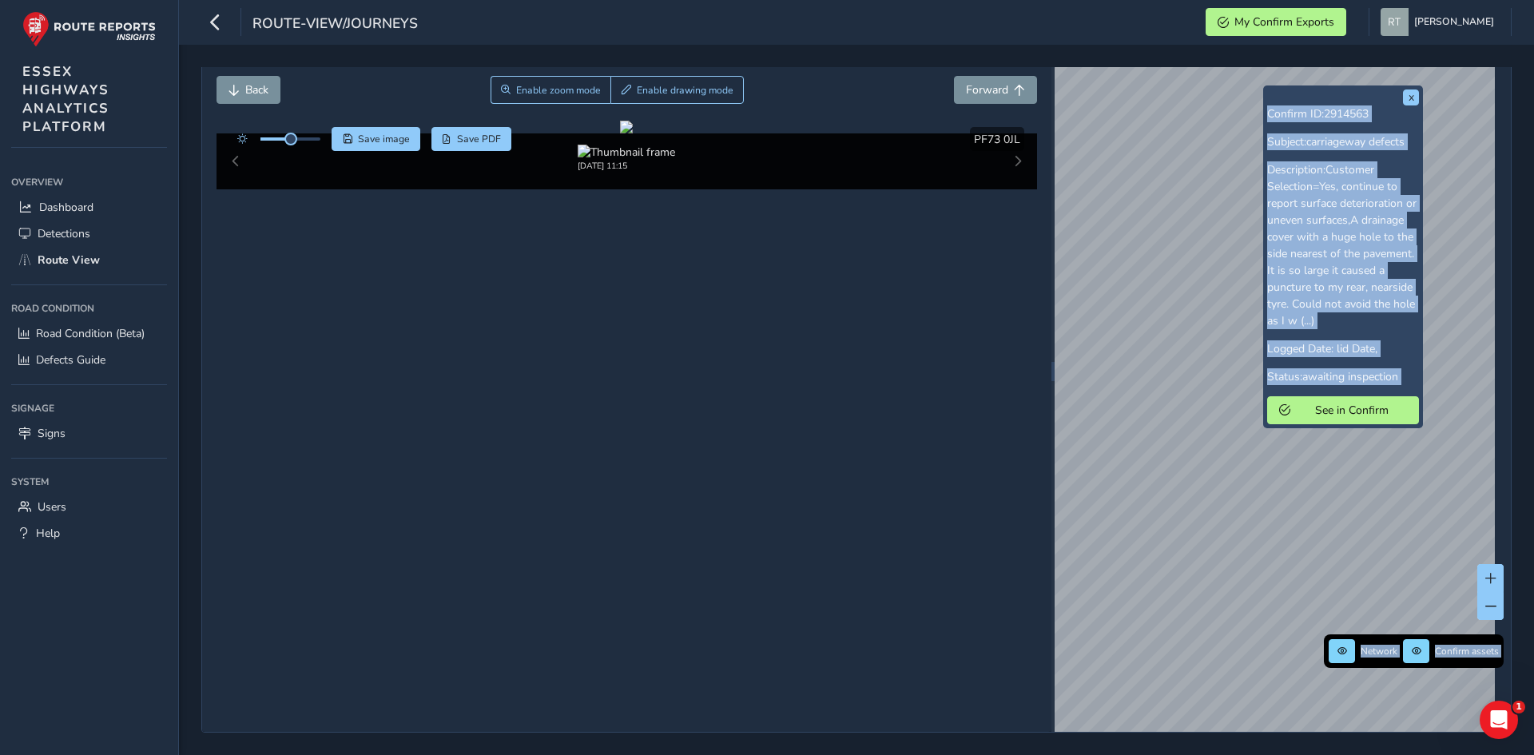
click at [1293, 168] on p "Description: Customer Selection=Yes, continue to report surface deterioration o…" at bounding box center [1343, 245] width 152 height 168
click at [1352, 126] on div "Confirm ID: 2914563 Subject: carriageway defects Description: Customer Selectio…" at bounding box center [1343, 264] width 152 height 319
